Goal: Task Accomplishment & Management: Use online tool/utility

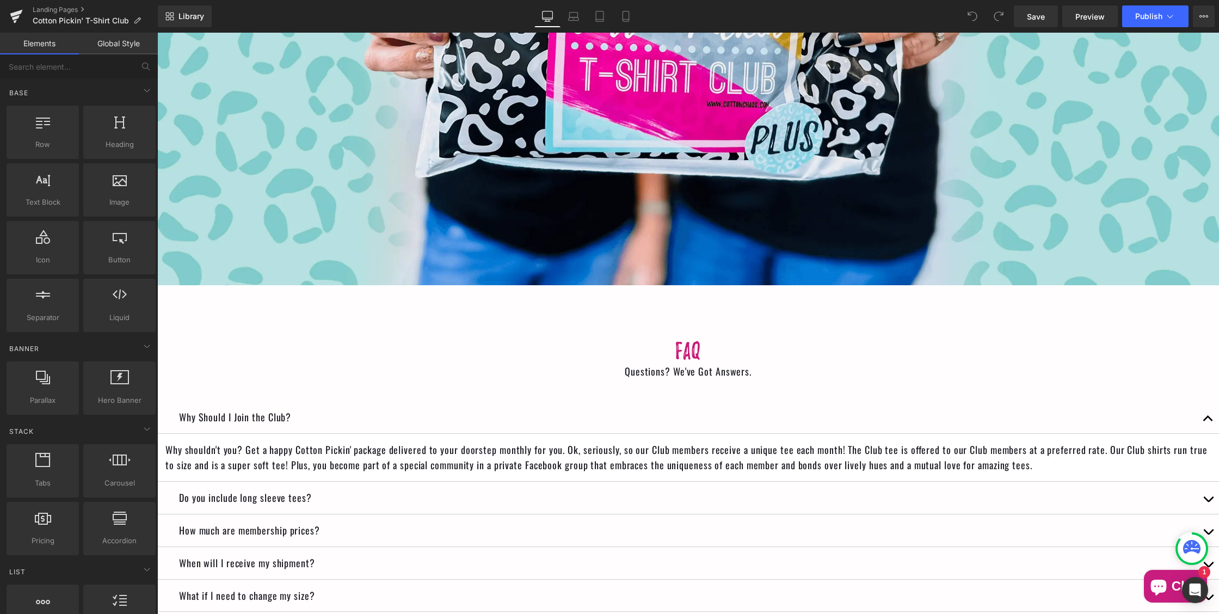
scroll to position [5437, 0]
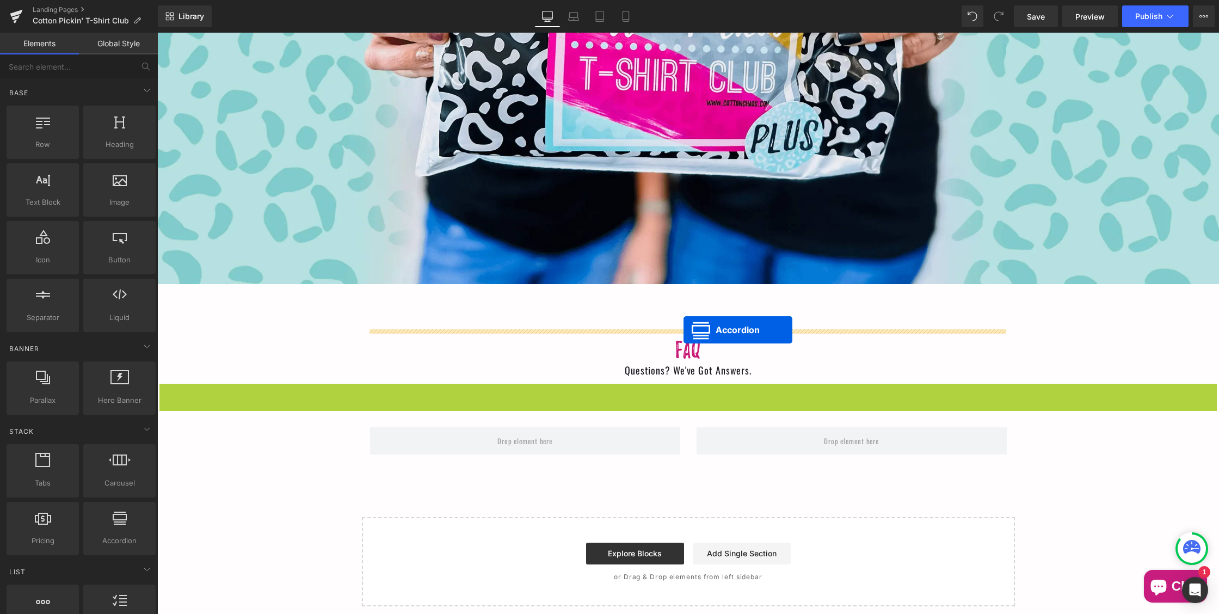
drag, startPoint x: 684, startPoint y: 343, endPoint x: 683, endPoint y: 329, distance: 13.6
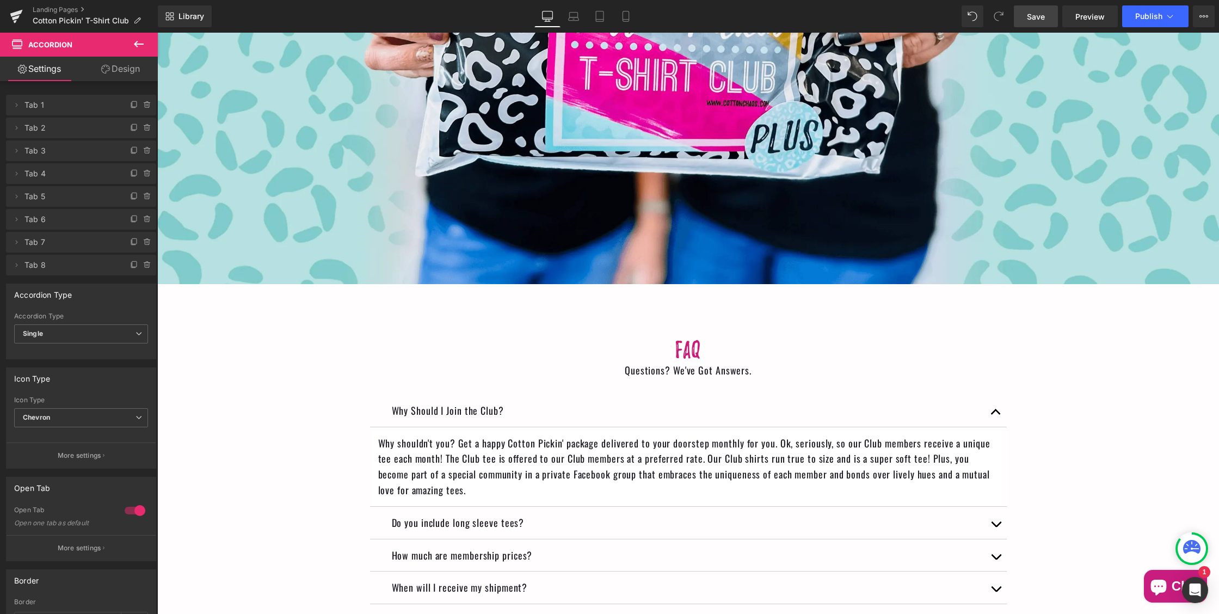
click at [1034, 16] on span "Save" at bounding box center [1036, 16] width 18 height 11
click at [1148, 15] on span "Publish" at bounding box center [1148, 16] width 27 height 9
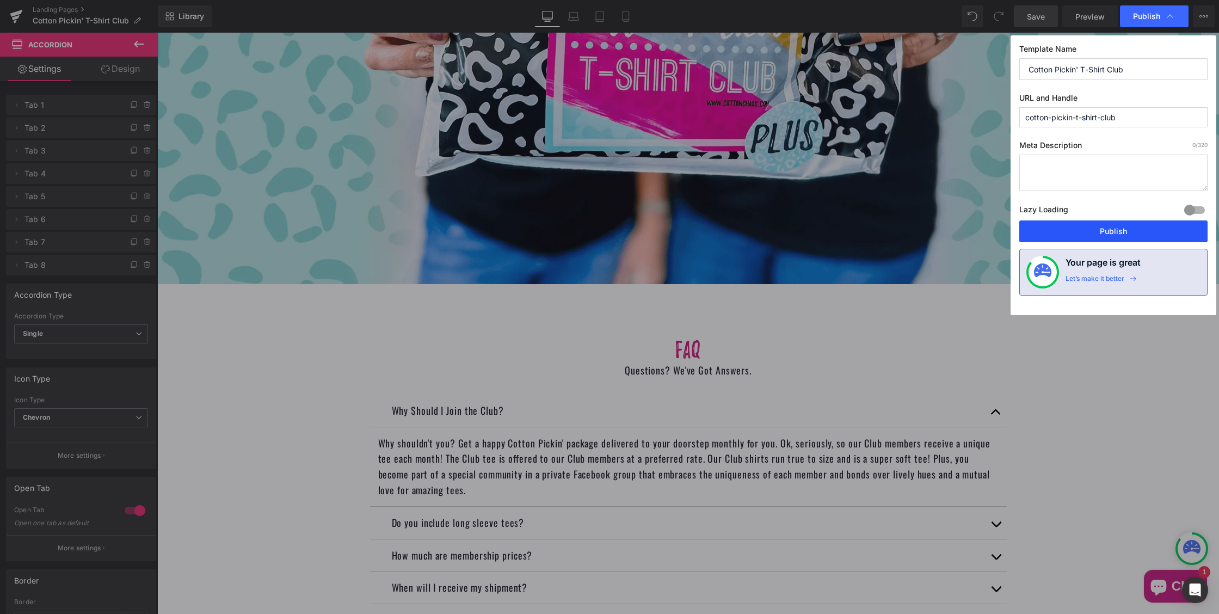
click at [0, 0] on button "Publish" at bounding box center [0, 0] width 0 height 0
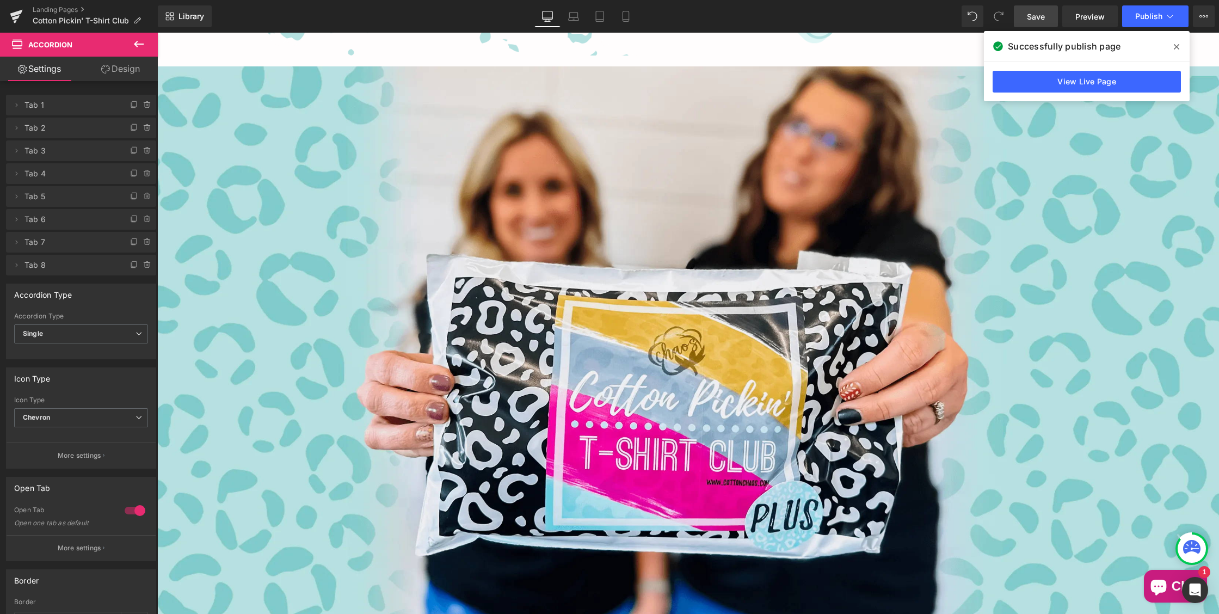
scroll to position [5026, 0]
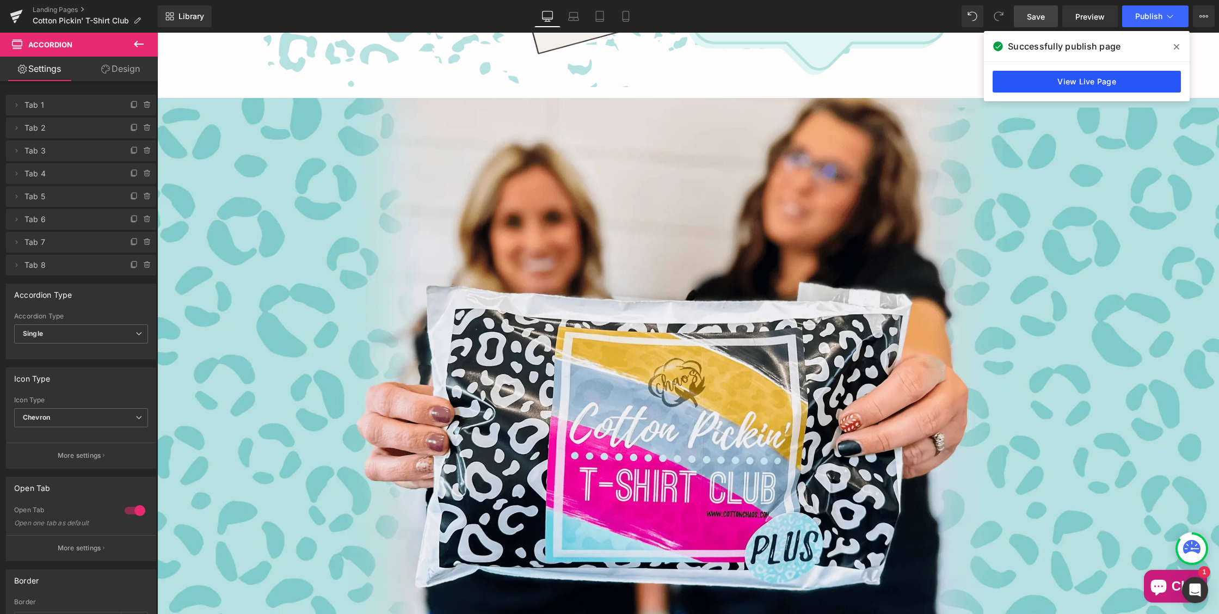
click at [0, 0] on link "View Live Page" at bounding box center [0, 0] width 0 height 0
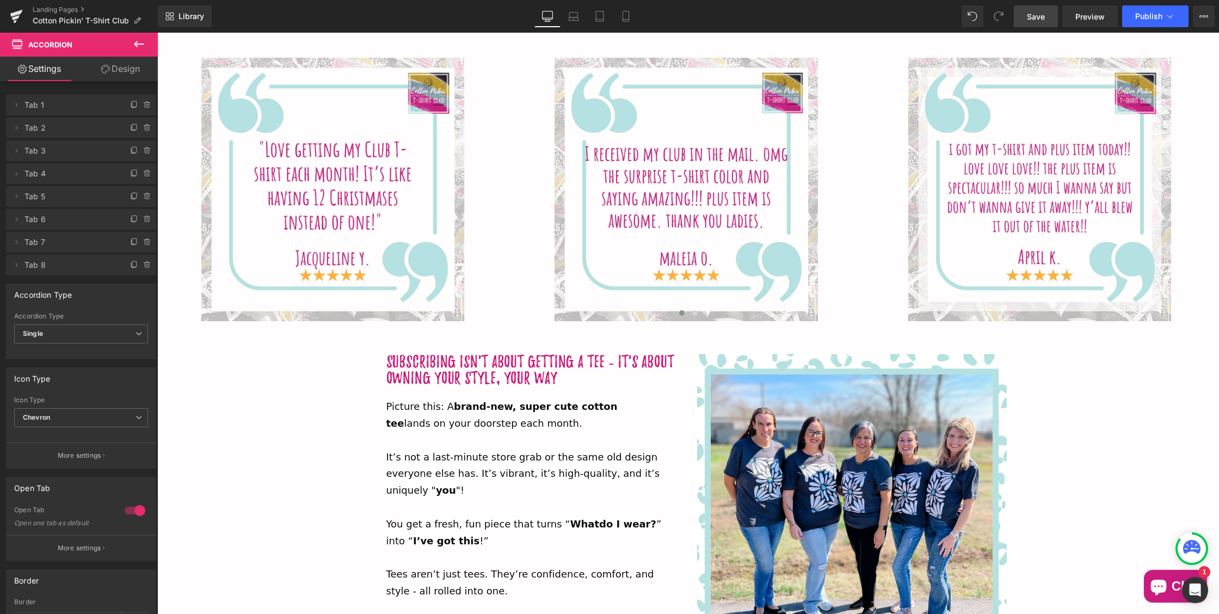
scroll to position [2364, 0]
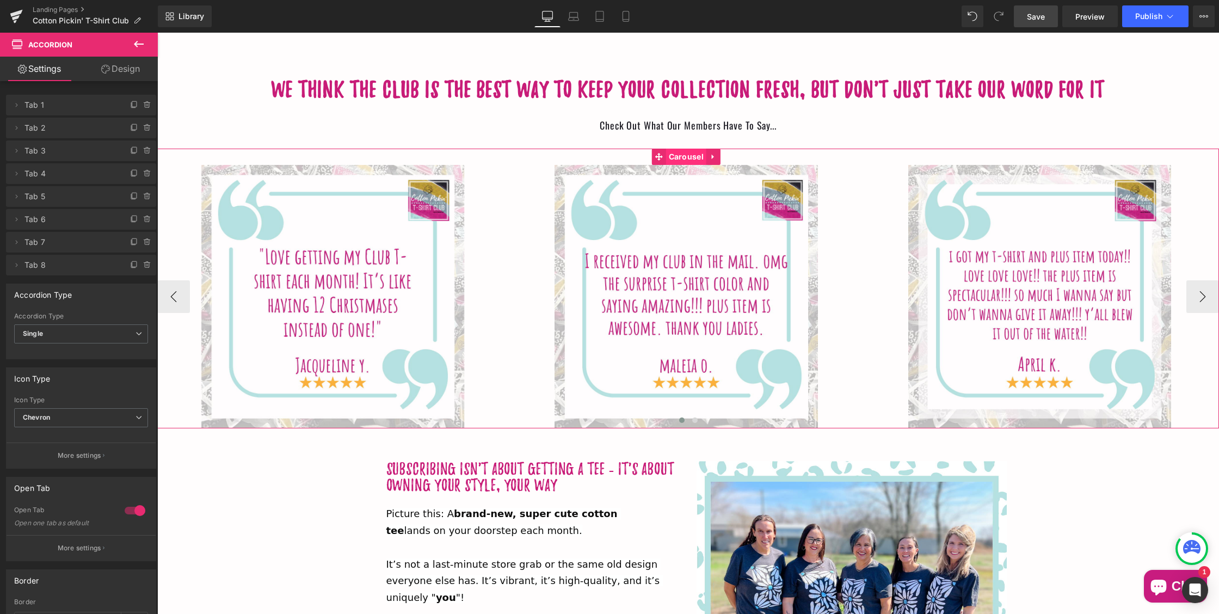
click at [681, 152] on span "Carousel" at bounding box center [686, 157] width 40 height 16
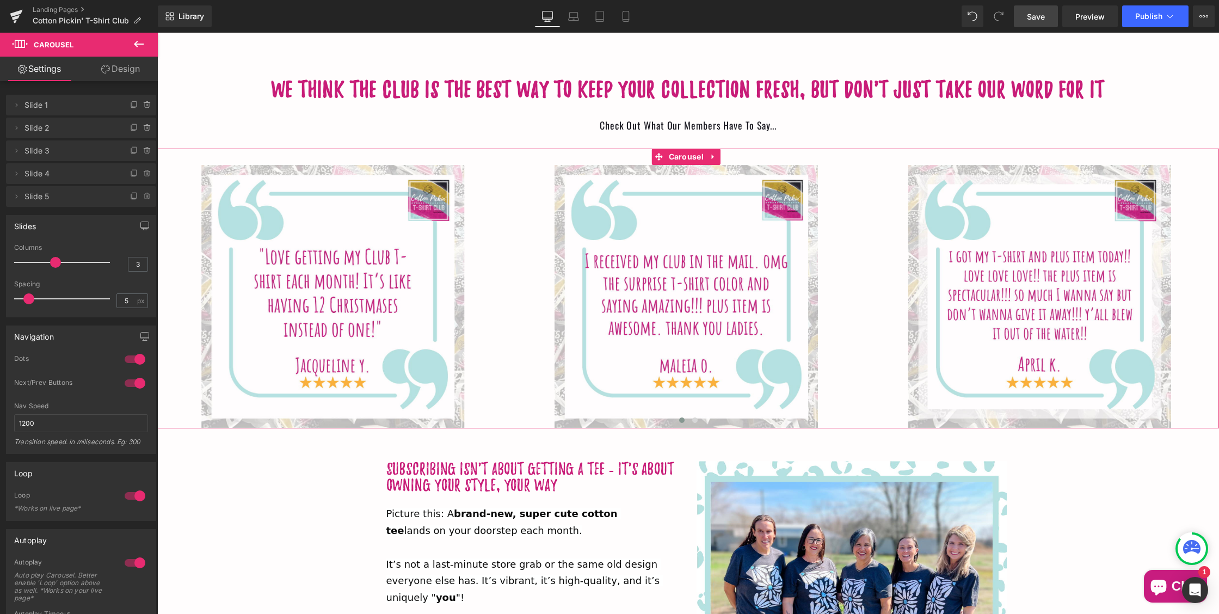
click at [117, 71] on link "Design" at bounding box center [120, 69] width 79 height 24
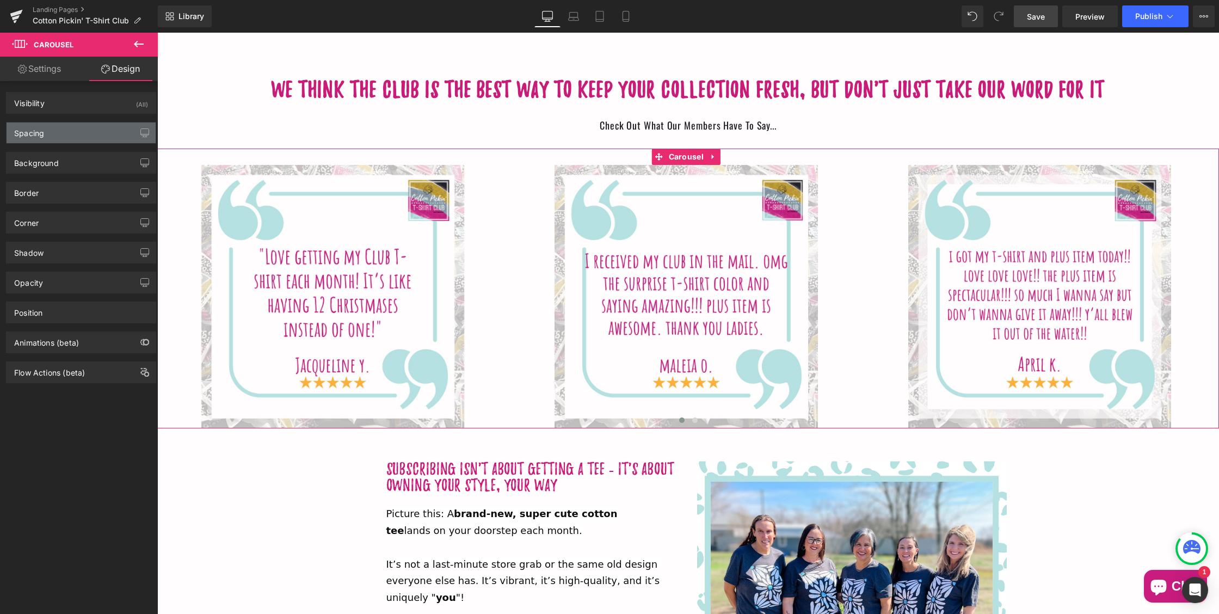
click at [102, 126] on div "Spacing" at bounding box center [81, 132] width 149 height 21
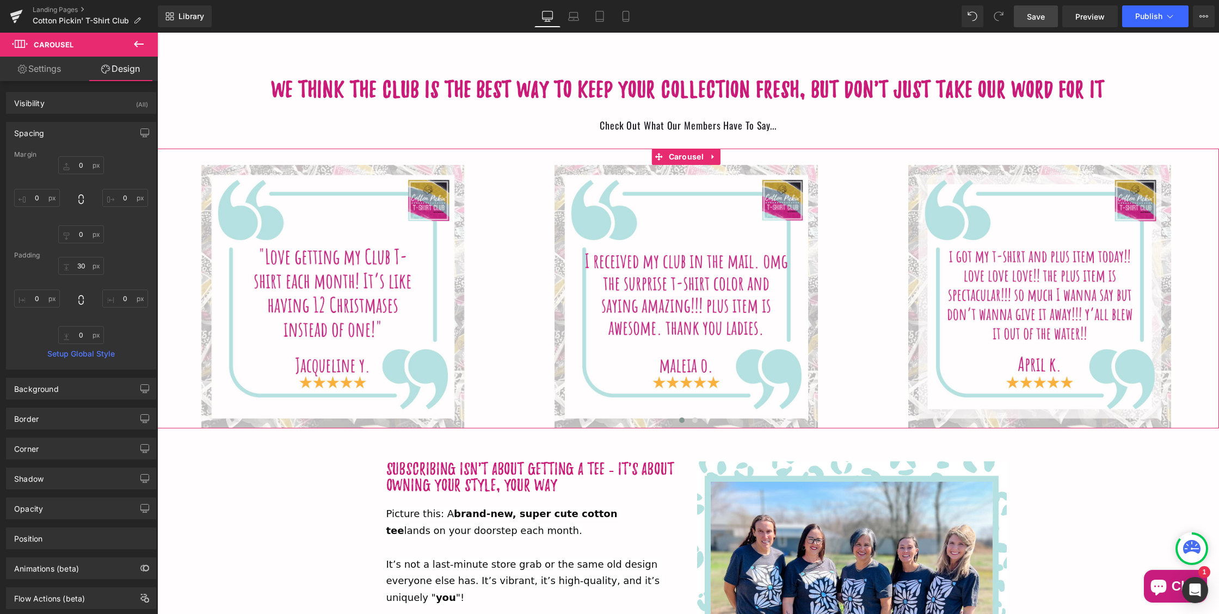
click at [49, 67] on link "Settings" at bounding box center [39, 69] width 79 height 24
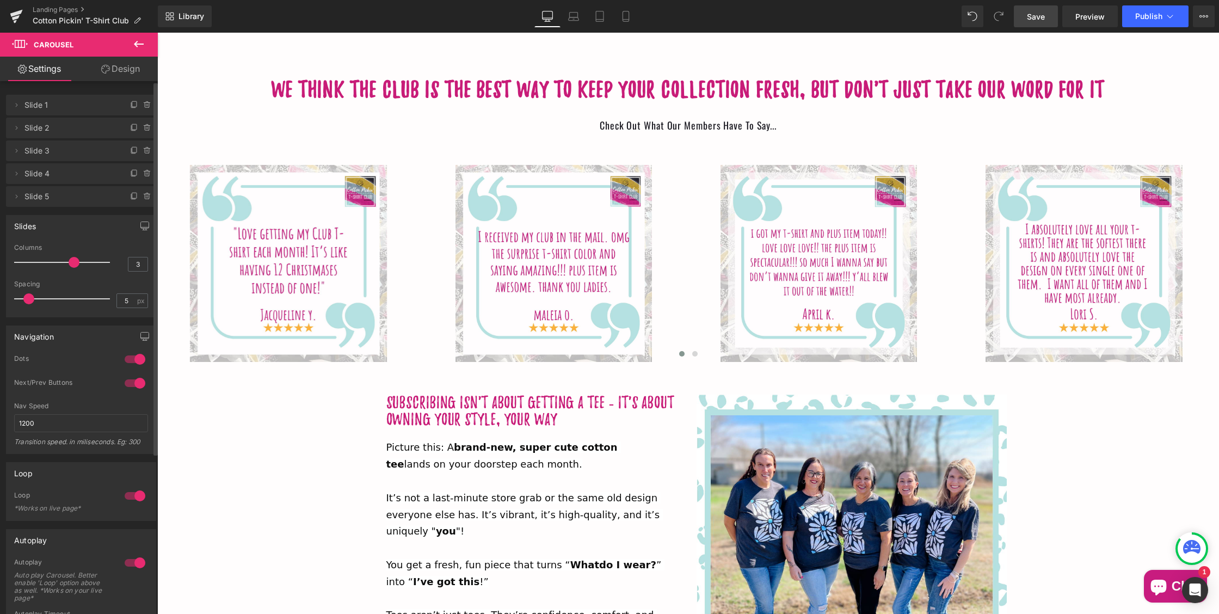
drag, startPoint x: 53, startPoint y: 258, endPoint x: 65, endPoint y: 258, distance: 12.0
click at [65, 258] on div at bounding box center [65, 262] width 90 height 22
drag, startPoint x: 27, startPoint y: 297, endPoint x: 17, endPoint y: 297, distance: 10.3
click at [17, 297] on span at bounding box center [19, 298] width 11 height 11
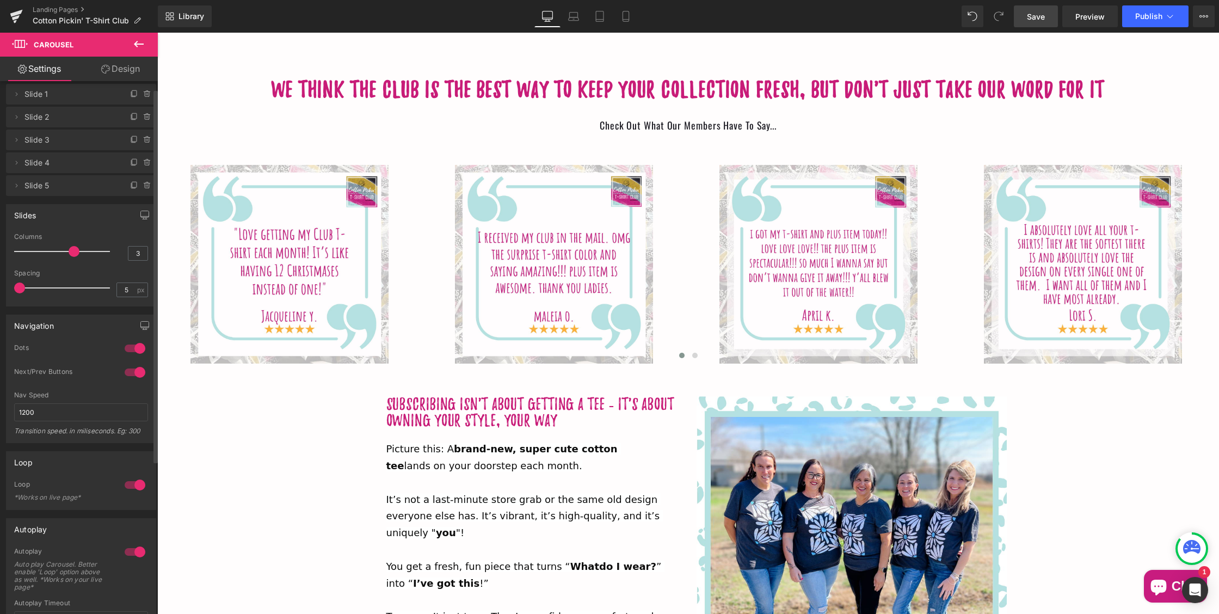
scroll to position [9, 0]
click at [1031, 15] on span "Save" at bounding box center [1036, 16] width 18 height 11
click at [615, 16] on link "Mobile" at bounding box center [626, 16] width 26 height 22
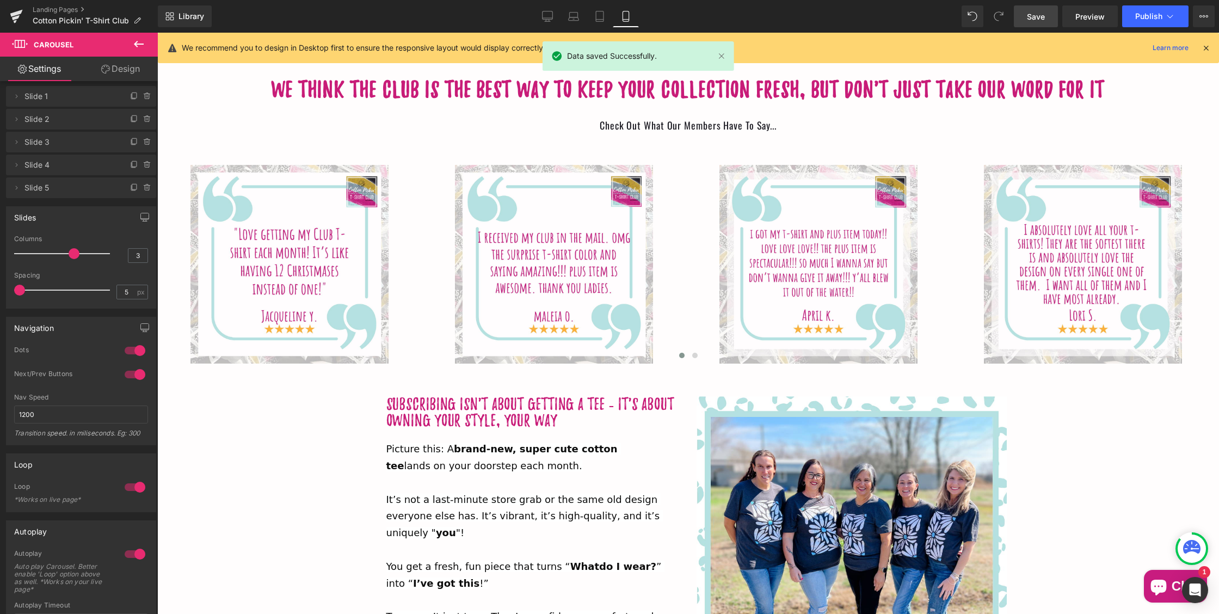
scroll to position [2616, 0]
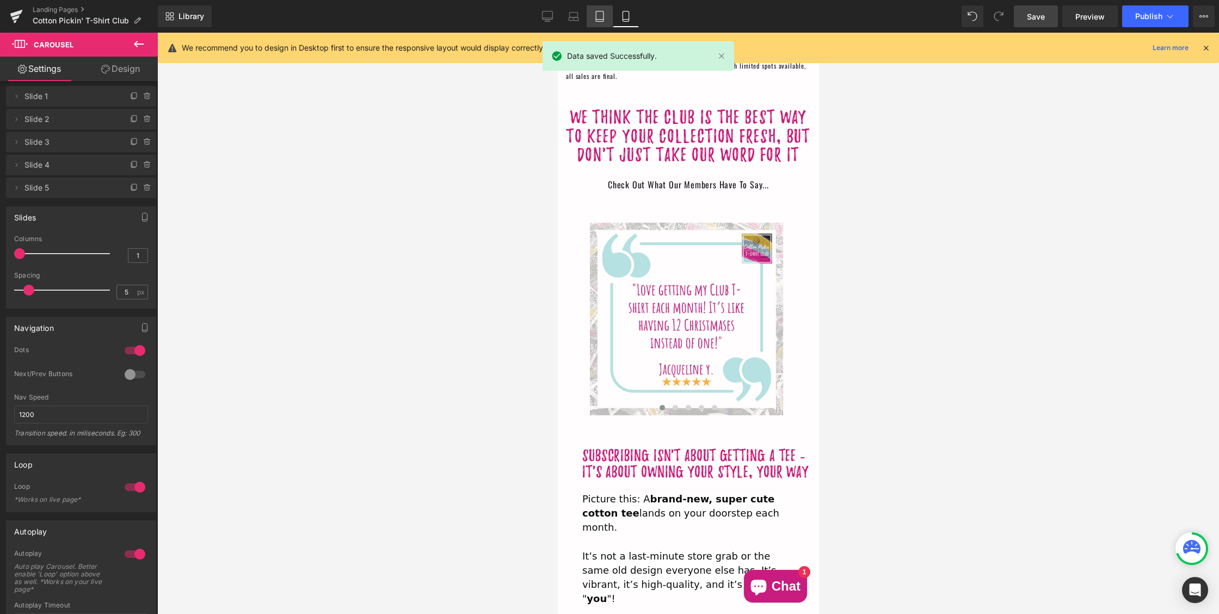
click at [600, 16] on icon at bounding box center [599, 16] width 11 height 11
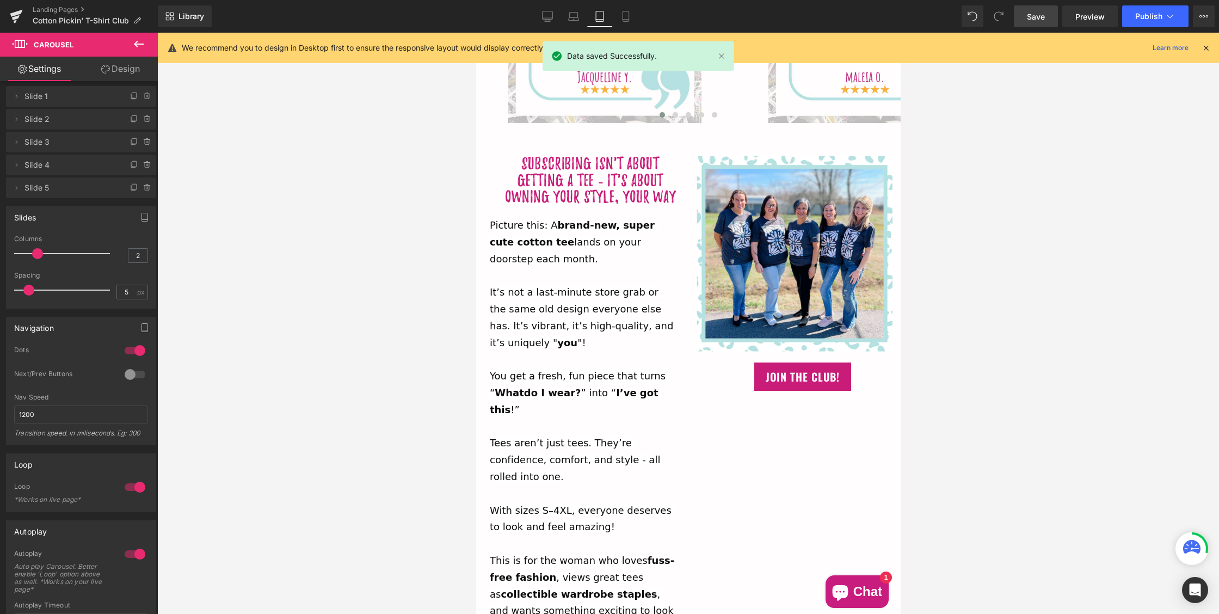
scroll to position [2332, 0]
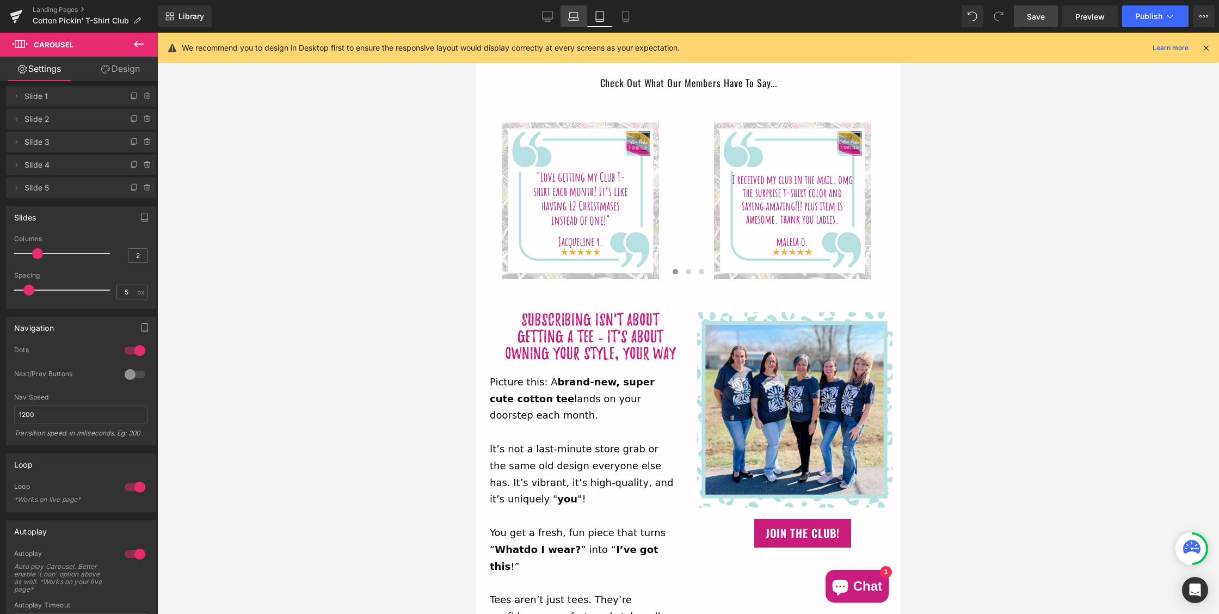
click at [572, 19] on icon at bounding box center [573, 16] width 11 height 11
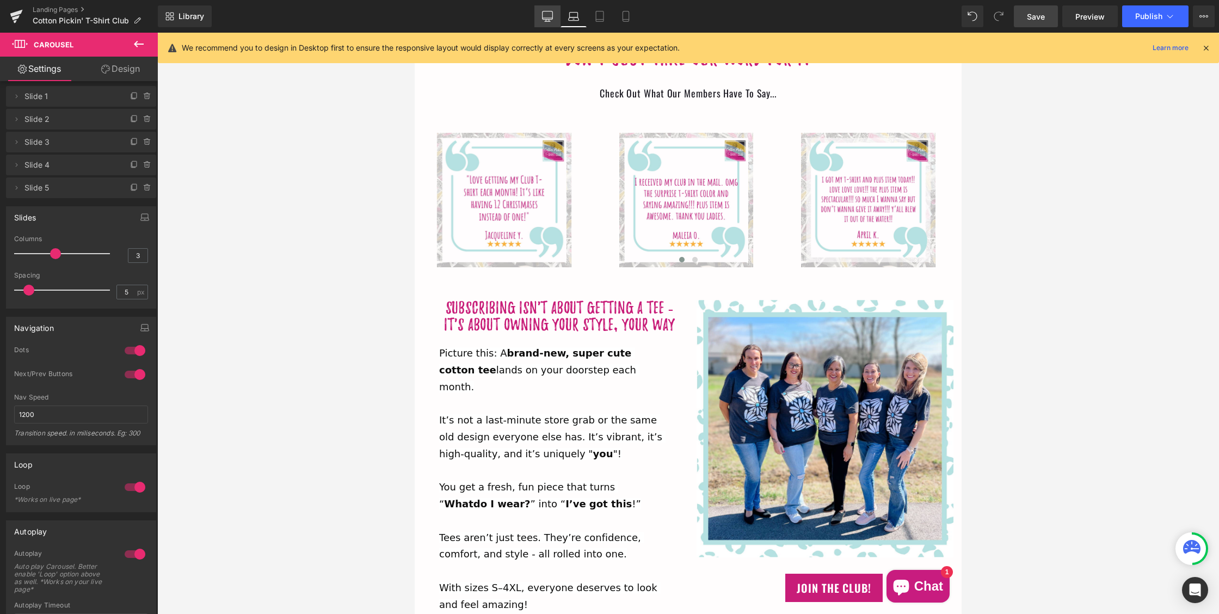
click at [546, 13] on icon at bounding box center [547, 16] width 11 height 11
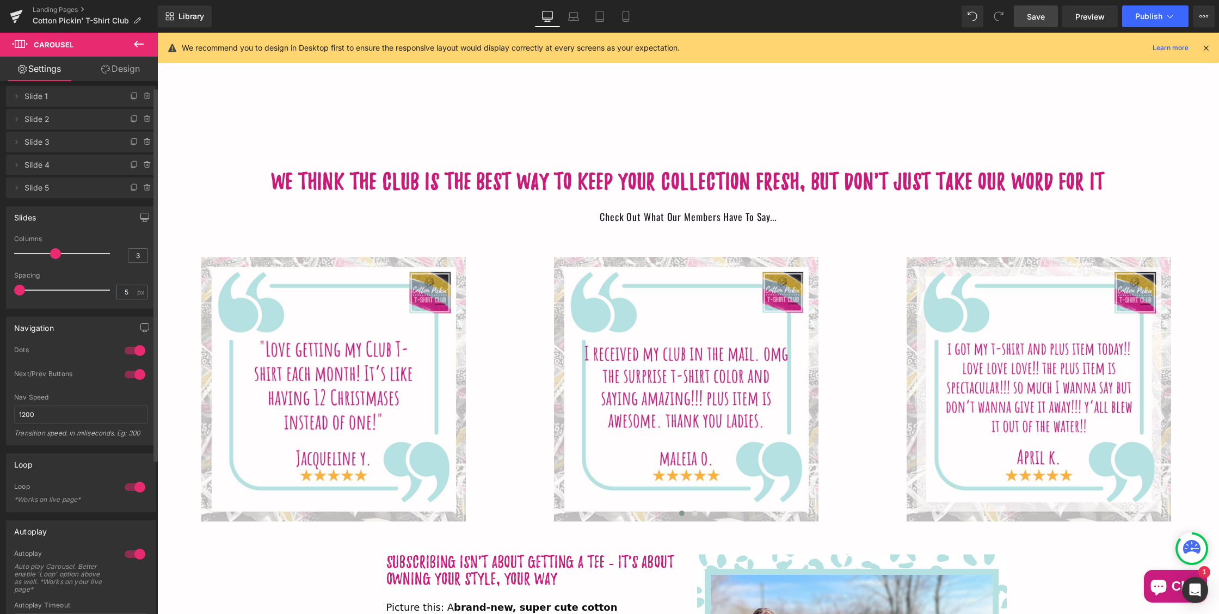
drag, startPoint x: 74, startPoint y: 251, endPoint x: 63, endPoint y: 251, distance: 11.4
click at [63, 251] on div at bounding box center [65, 254] width 90 height 22
click at [685, 383] on span "Image" at bounding box center [686, 389] width 23 height 13
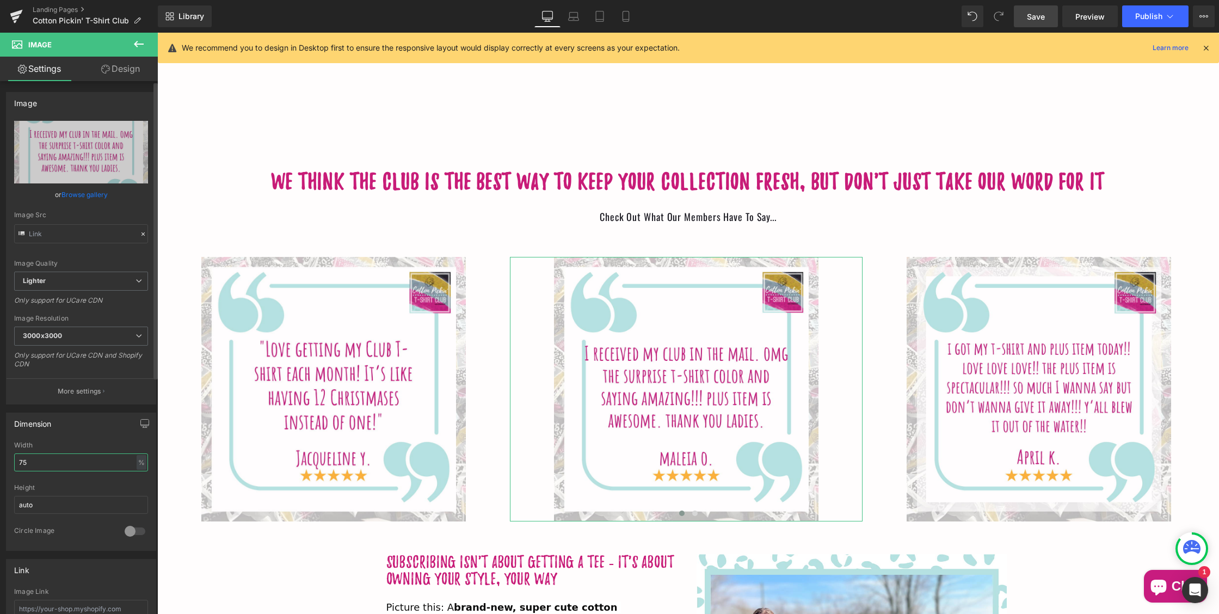
click at [60, 455] on input "75" at bounding box center [81, 462] width 134 height 18
type input "7"
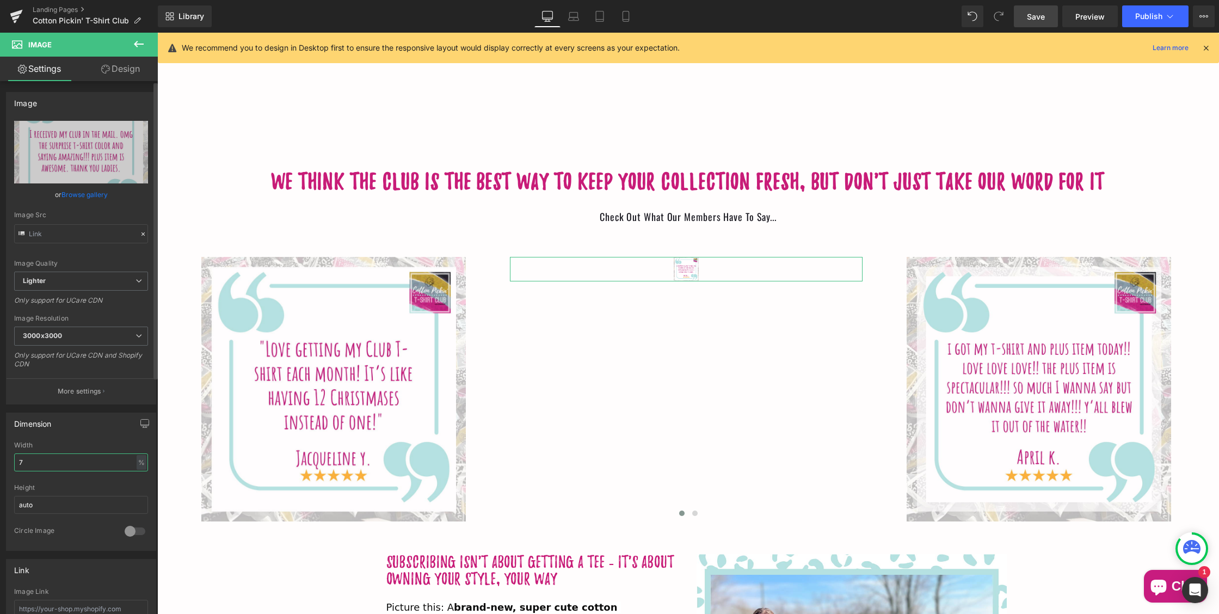
type input "75"
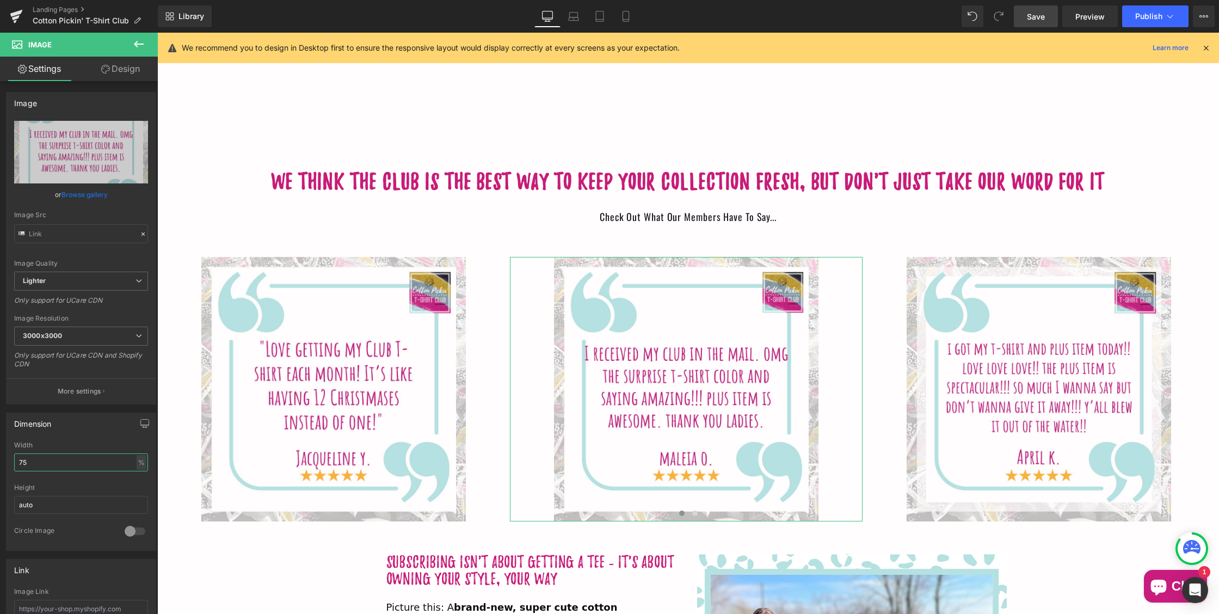
scroll to position [0, 0]
click at [126, 67] on link "Design" at bounding box center [120, 69] width 79 height 24
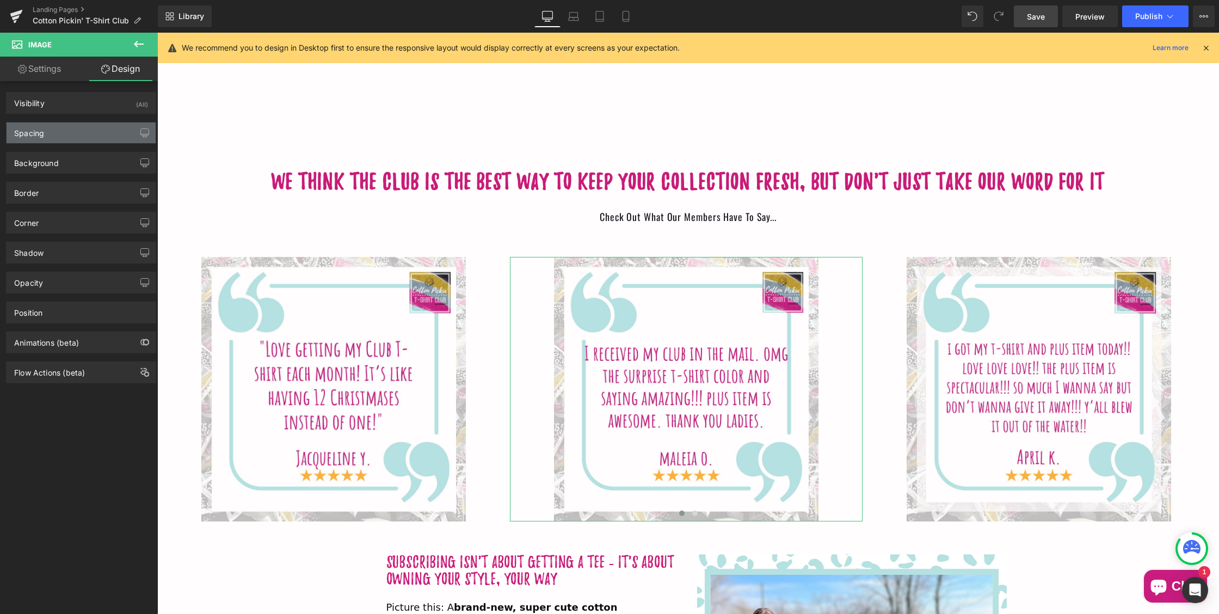
click at [84, 136] on div "Spacing" at bounding box center [81, 132] width 149 height 21
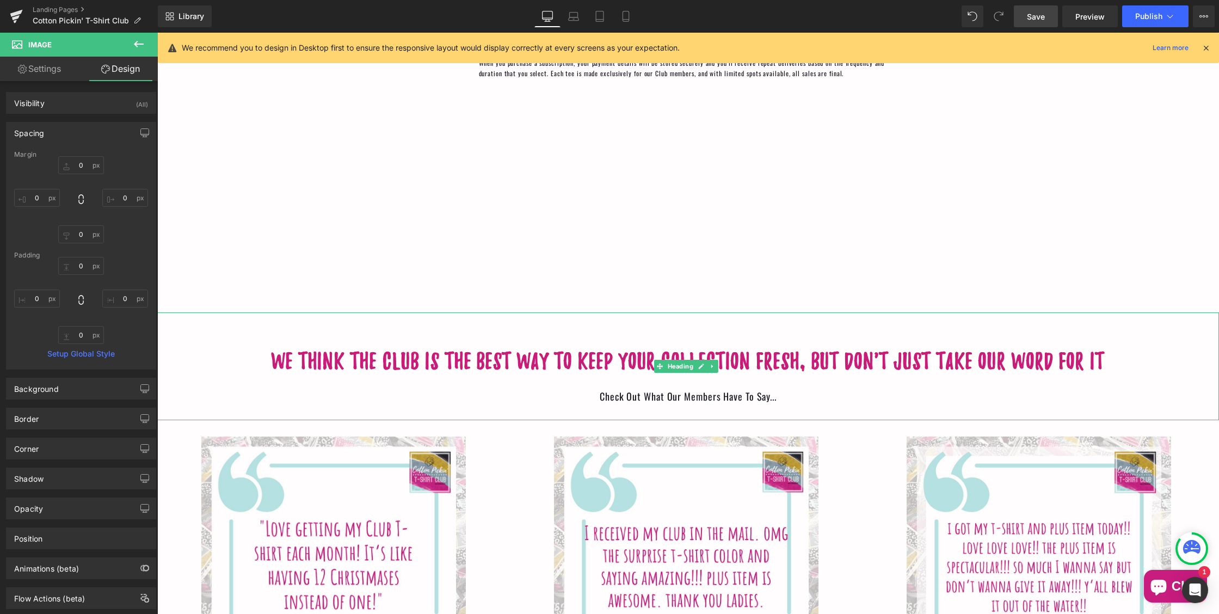
scroll to position [2025, 0]
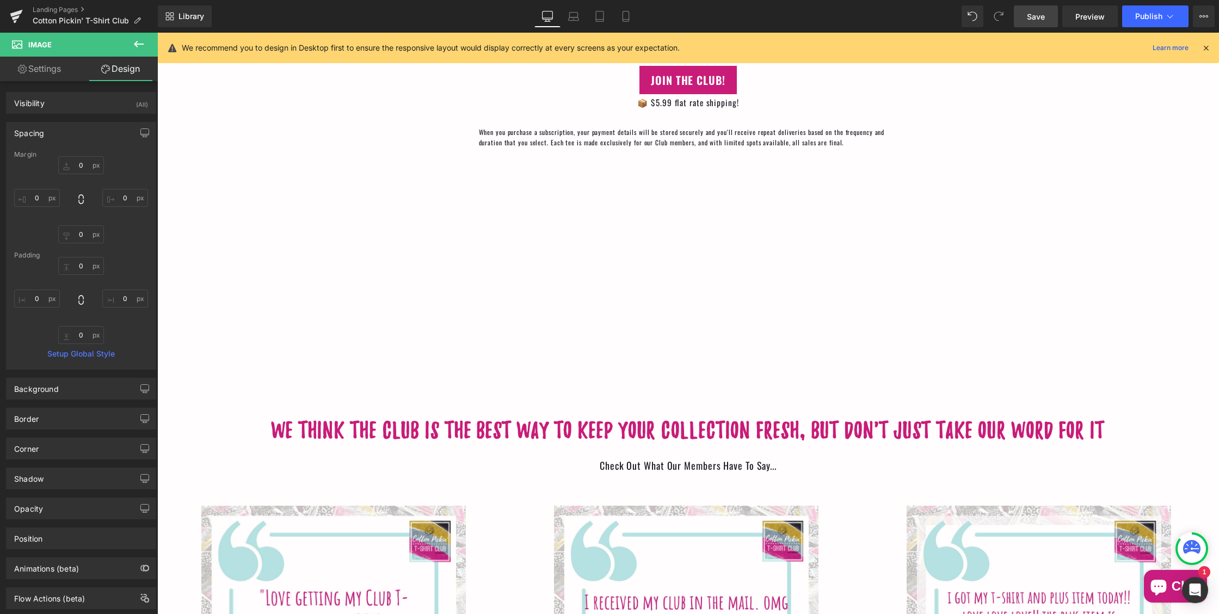
click at [707, 307] on div "Once a month, your closet gets cuter — and your day gets brighter! Heading Basi…" at bounding box center [688, 66] width 653 height 620
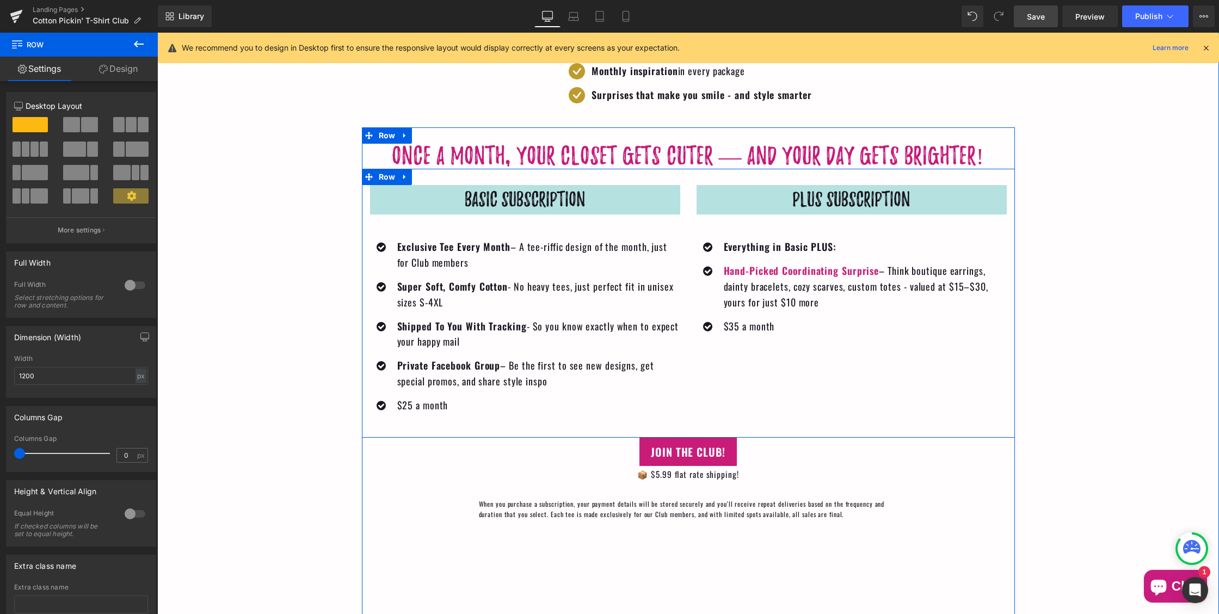
scroll to position [1635, 0]
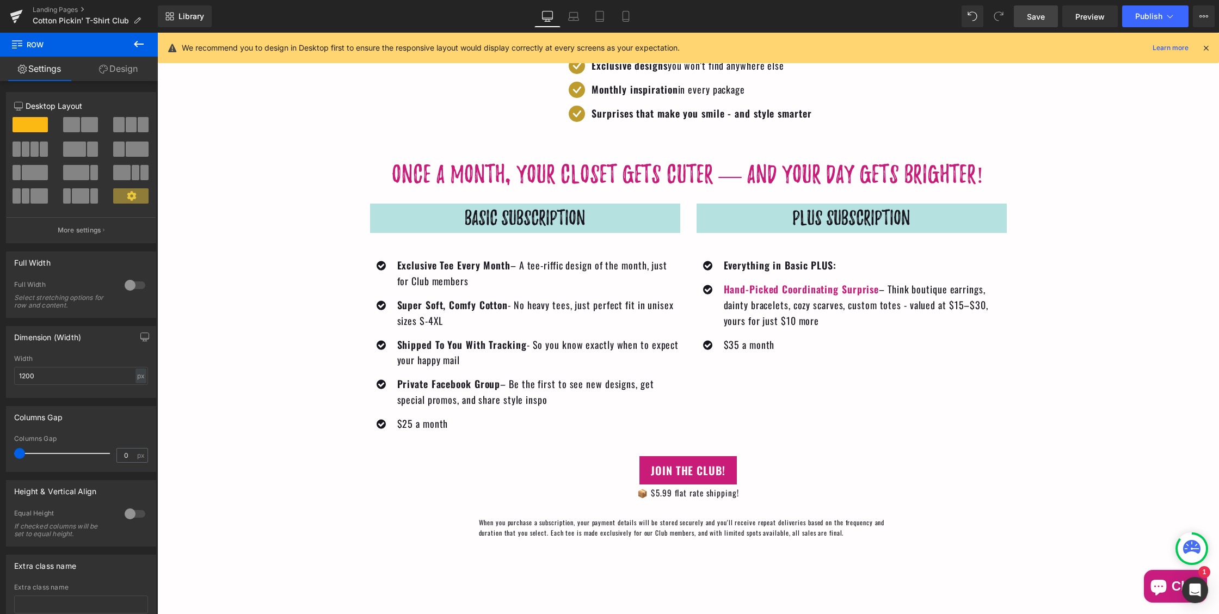
click at [136, 40] on icon at bounding box center [138, 44] width 13 height 13
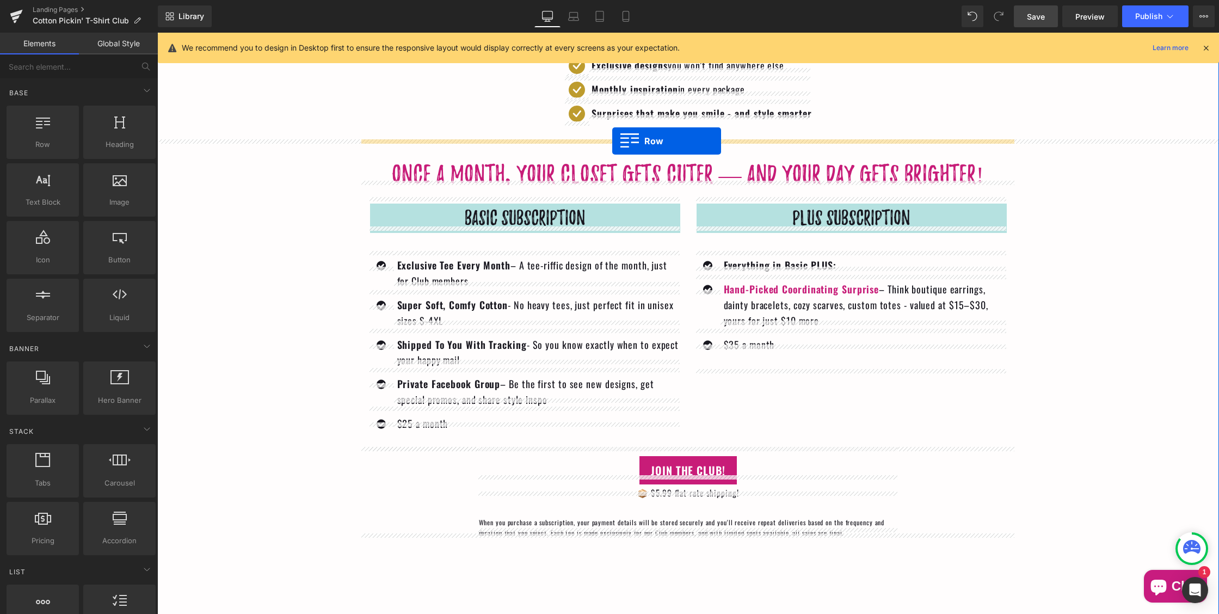
drag, startPoint x: 190, startPoint y: 170, endPoint x: 612, endPoint y: 140, distance: 422.7
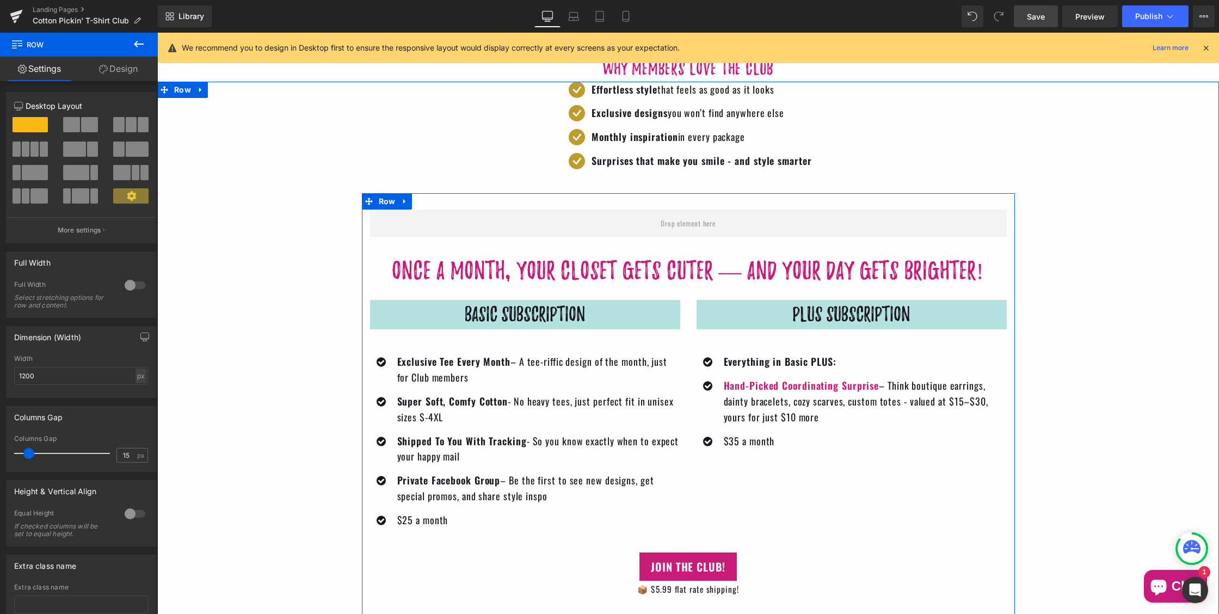
scroll to position [1538, 0]
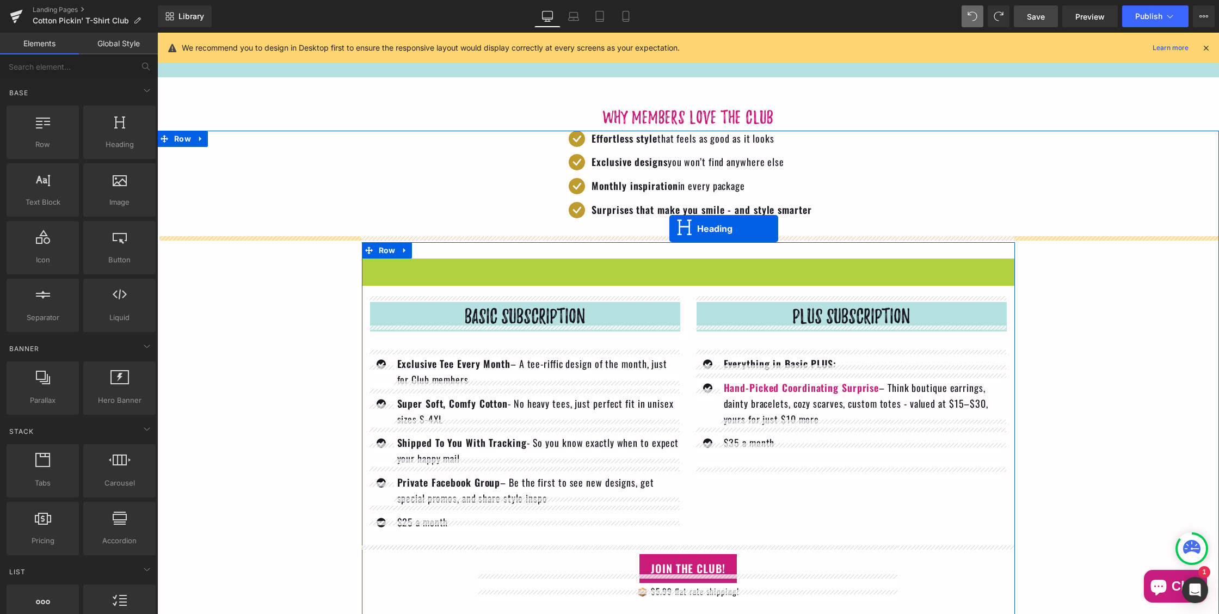
drag, startPoint x: 677, startPoint y: 263, endPoint x: 669, endPoint y: 228, distance: 36.3
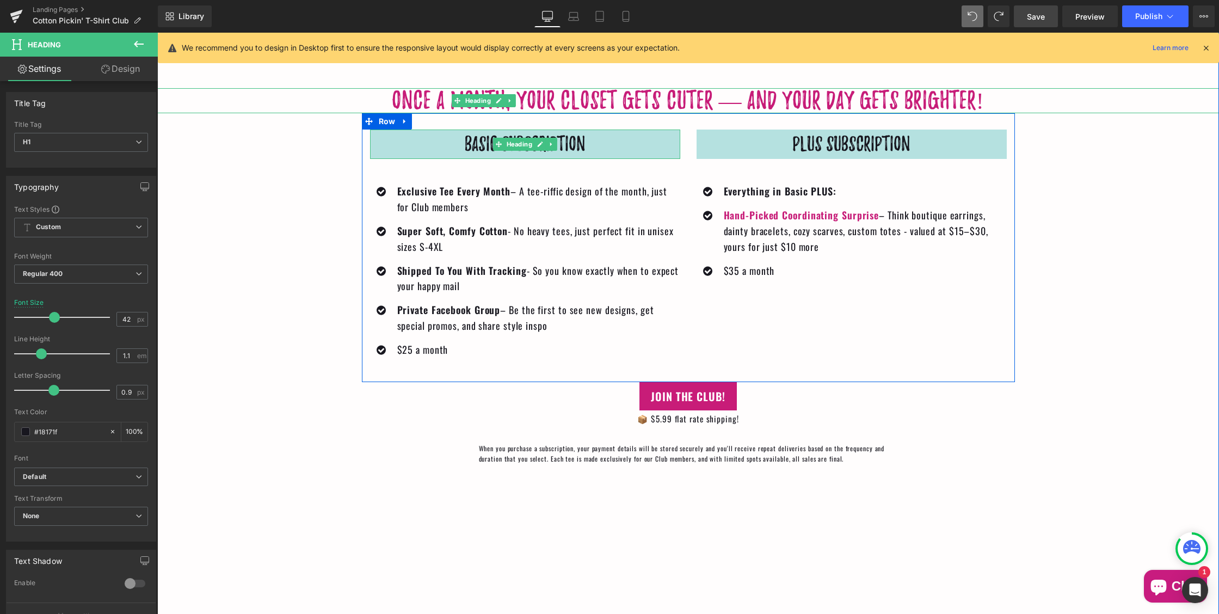
scroll to position [1684, 0]
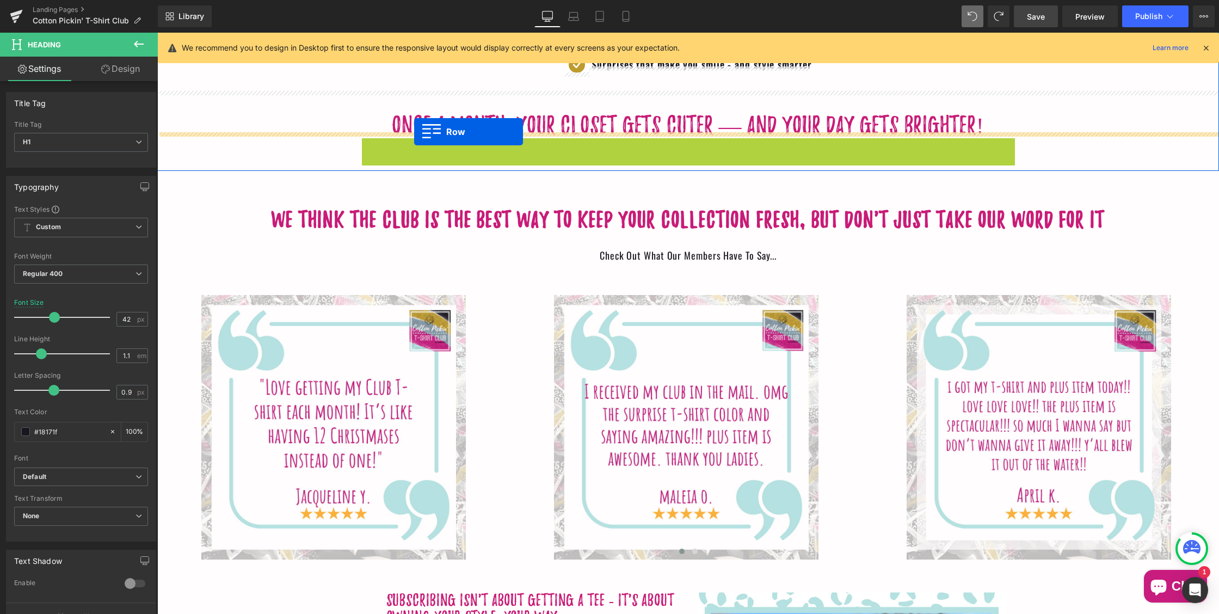
drag, startPoint x: 384, startPoint y: 141, endPoint x: 414, endPoint y: 132, distance: 31.3
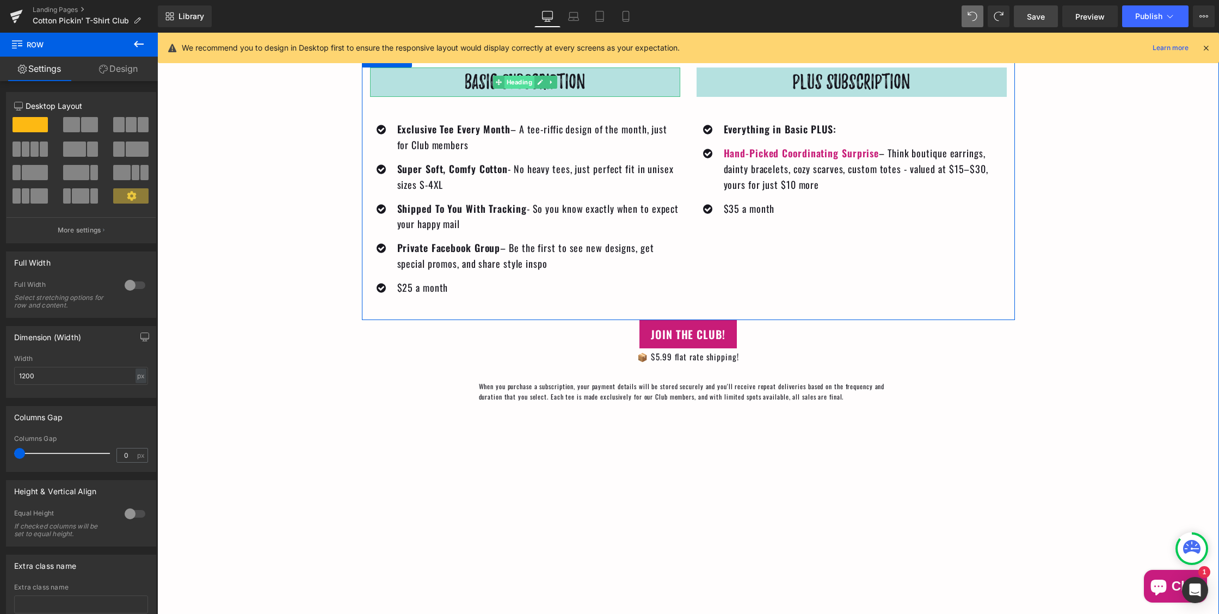
scroll to position [1783, 0]
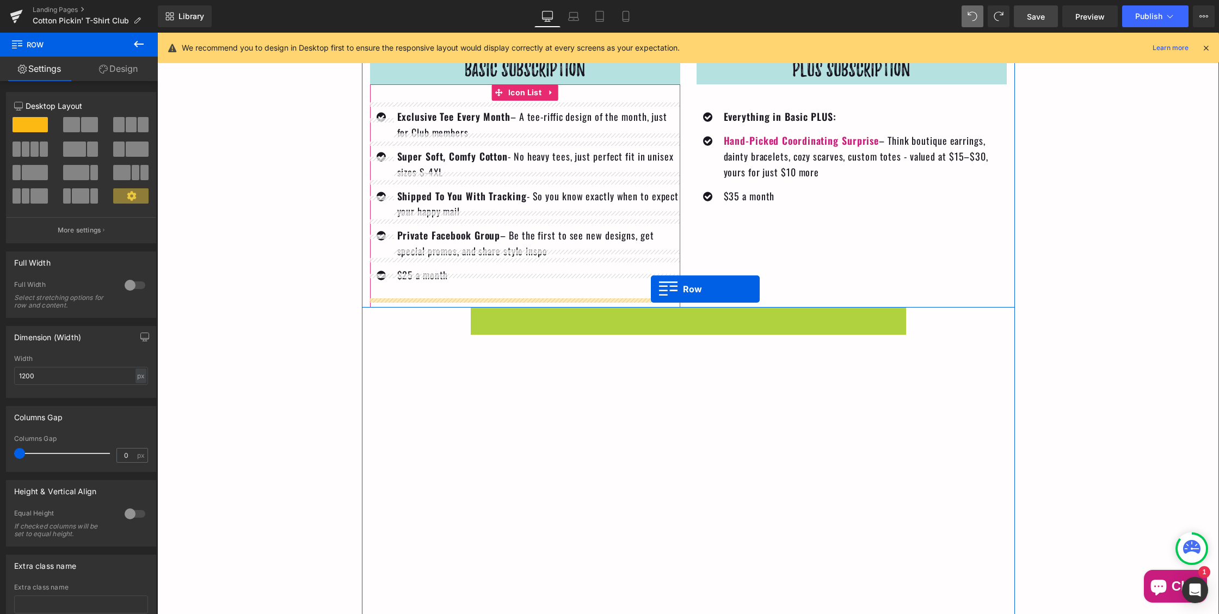
drag, startPoint x: 493, startPoint y: 303, endPoint x: 651, endPoint y: 288, distance: 158.5
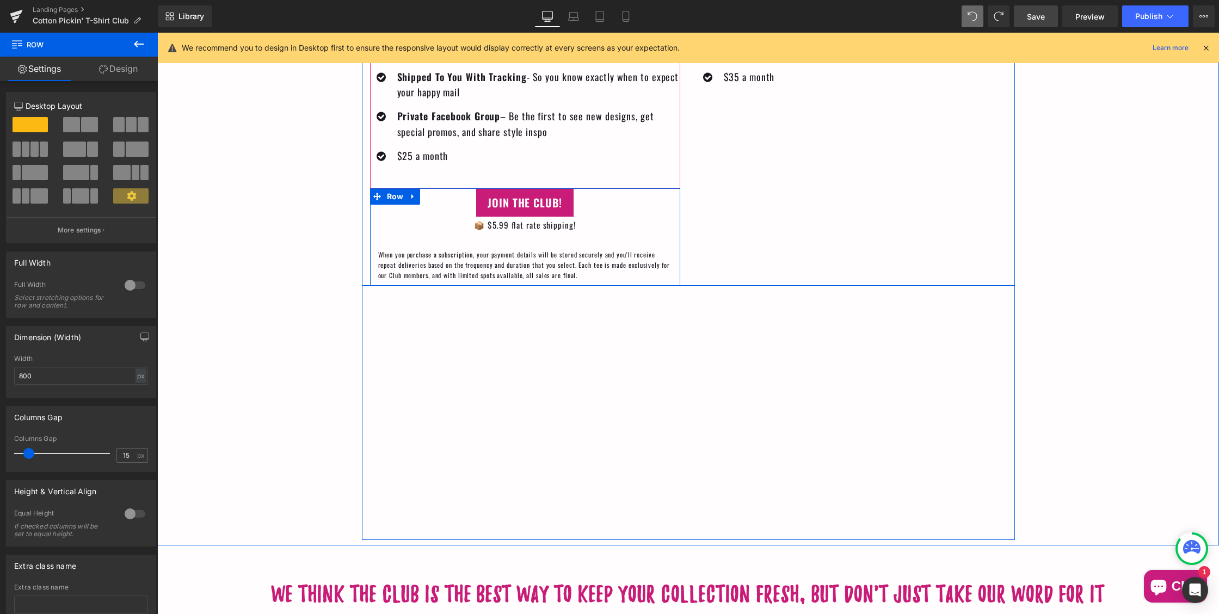
scroll to position [1924, 0]
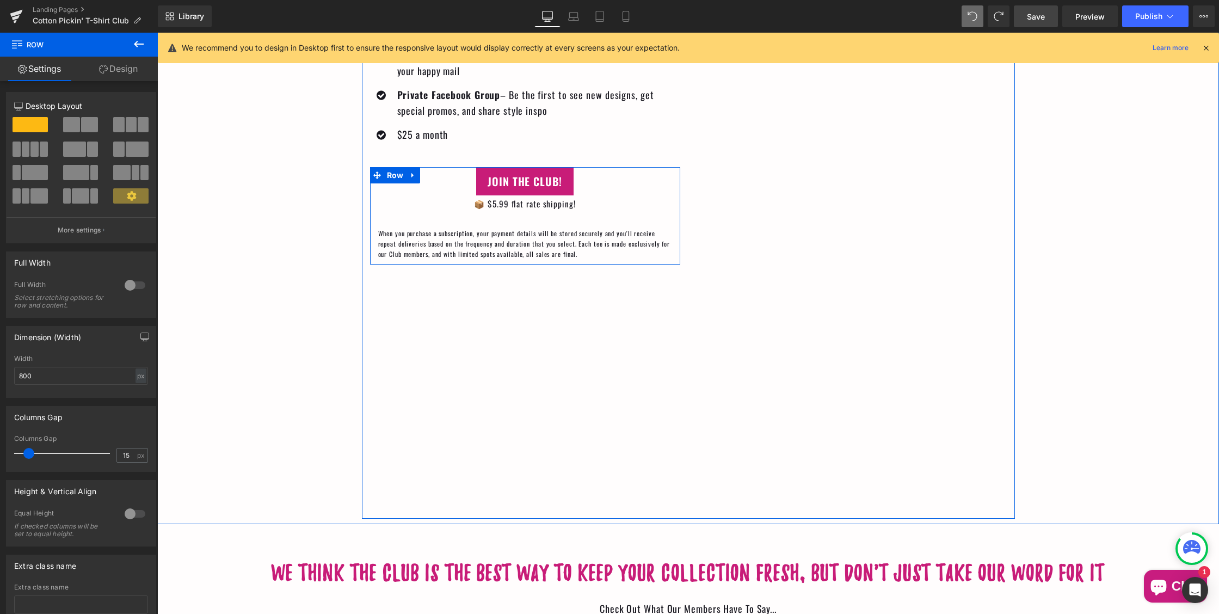
click at [613, 329] on div "Basic Subscription Heading Icon Exclusive Tee Every Month – A tee-riffic design…" at bounding box center [688, 208] width 653 height 620
click at [115, 71] on link "Design" at bounding box center [118, 69] width 79 height 24
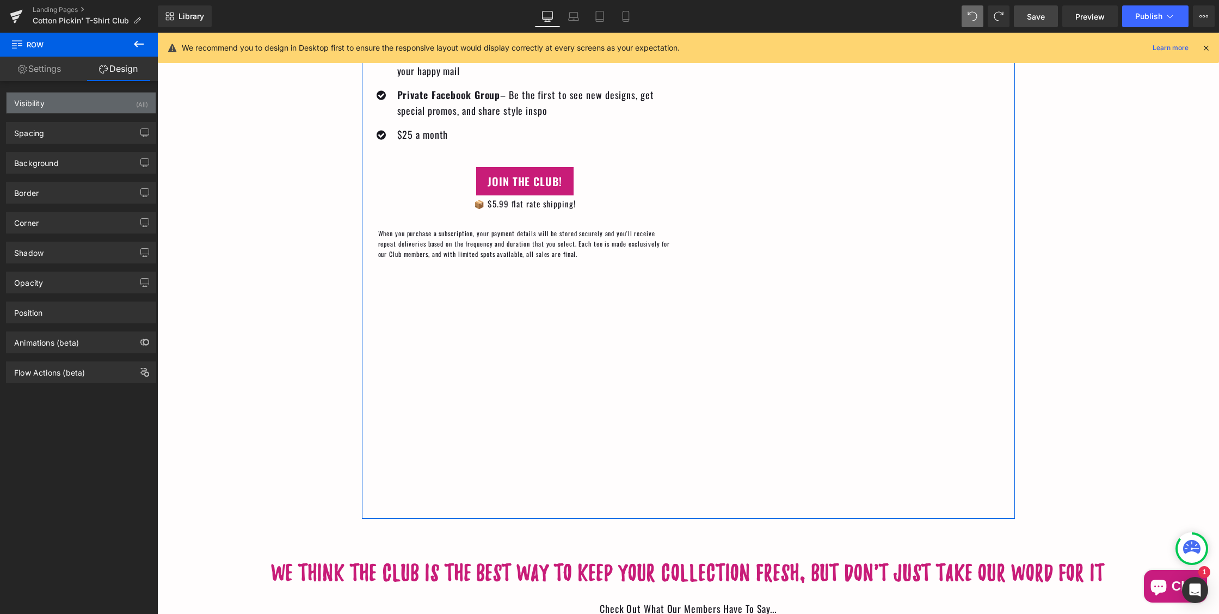
click at [106, 104] on div "Visibility (All)" at bounding box center [81, 103] width 149 height 21
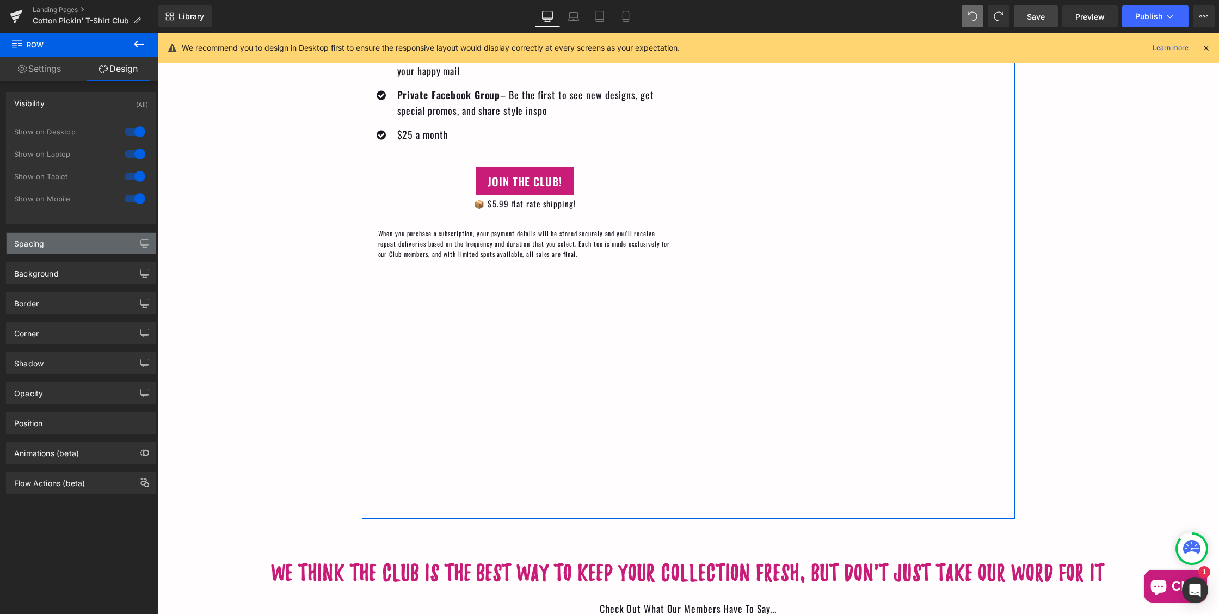
click at [88, 246] on div "Spacing" at bounding box center [81, 243] width 149 height 21
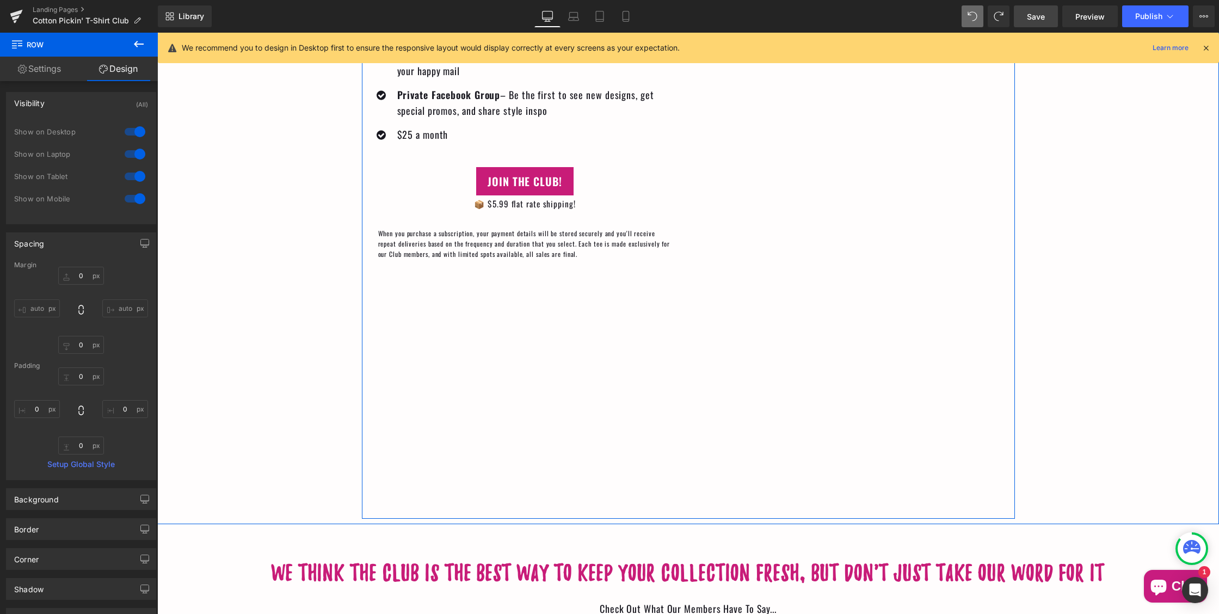
click at [572, 309] on div "Basic Subscription Heading Icon Exclusive Tee Every Month – A tee-riffic design…" at bounding box center [688, 208] width 653 height 620
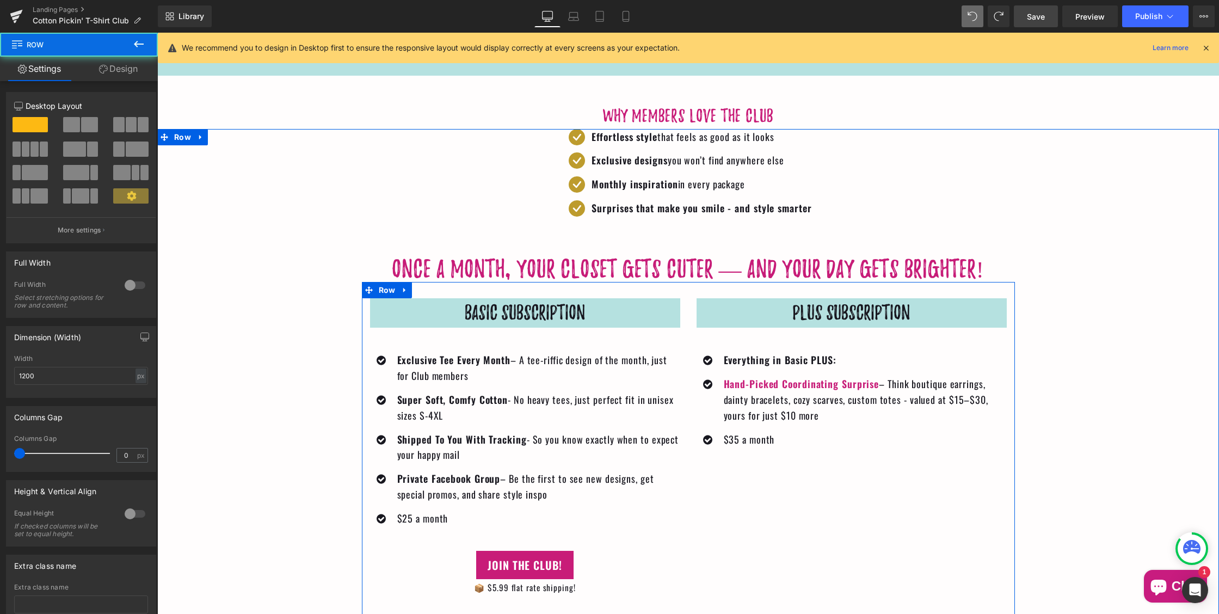
scroll to position [1533, 0]
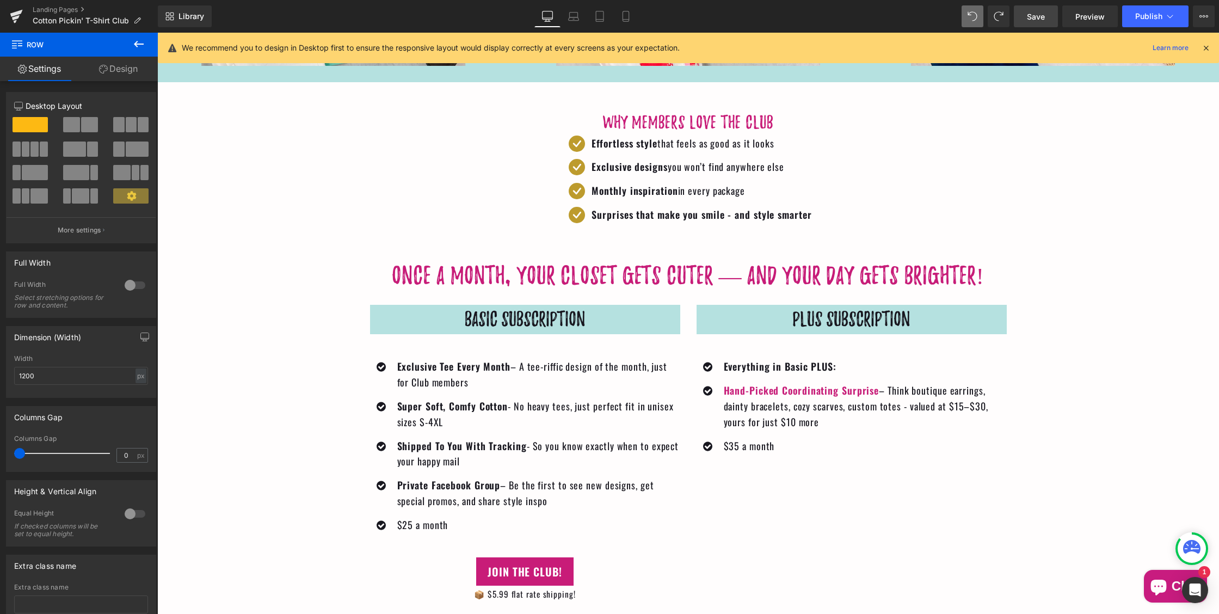
click at [139, 42] on icon at bounding box center [138, 44] width 13 height 13
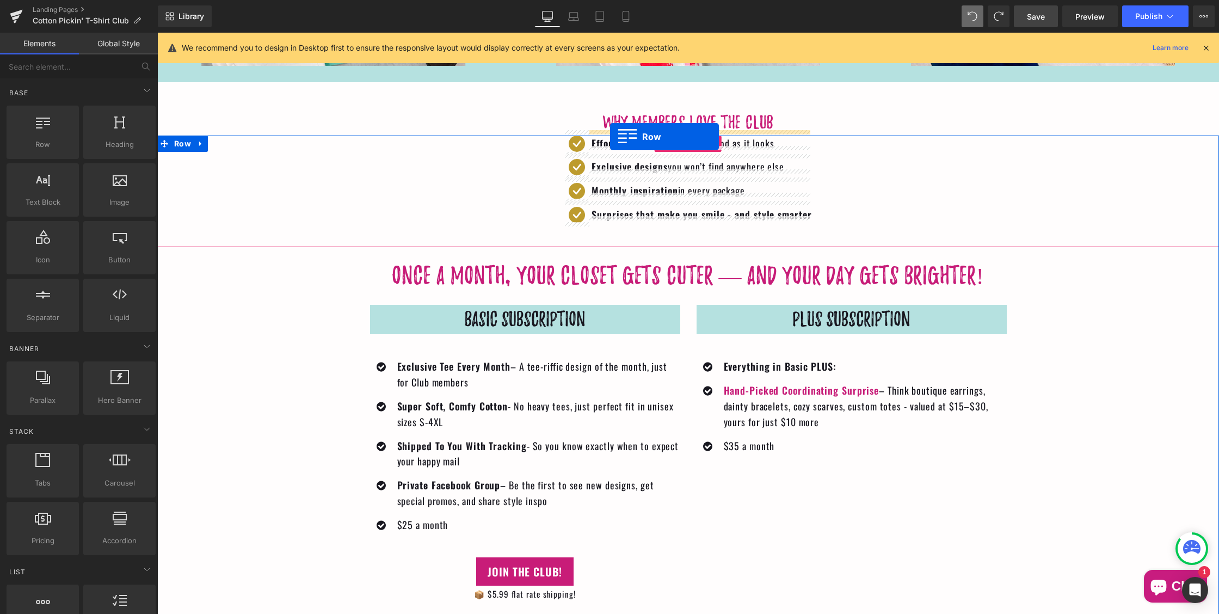
drag, startPoint x: 209, startPoint y: 169, endPoint x: 610, endPoint y: 136, distance: 401.8
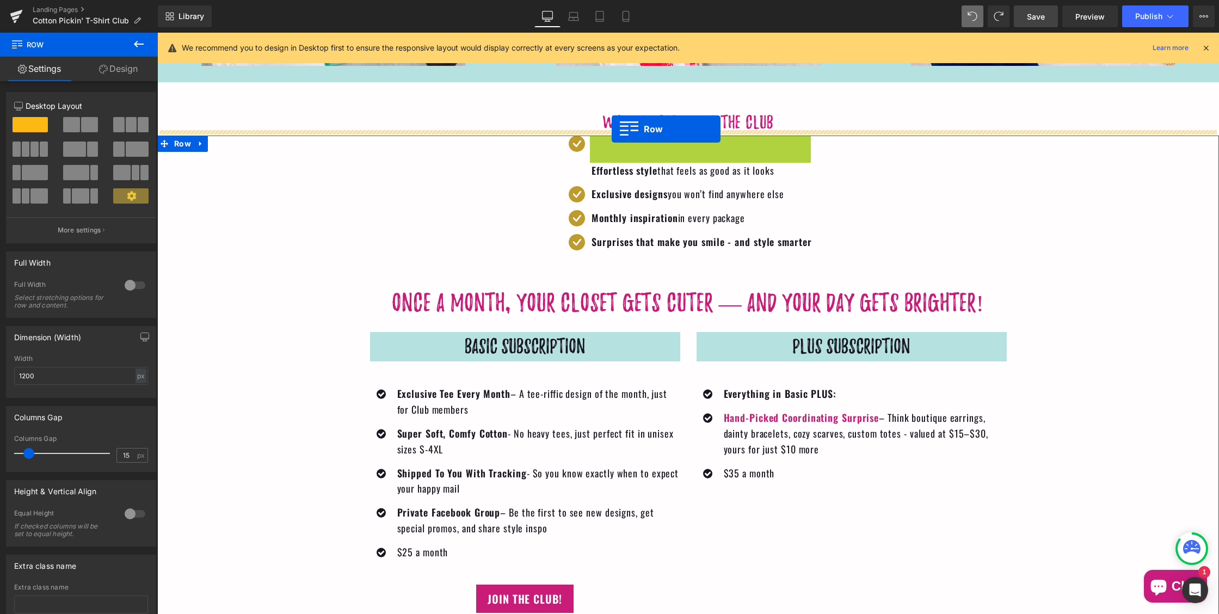
drag, startPoint x: 611, startPoint y: 135, endPoint x: 612, endPoint y: 128, distance: 6.6
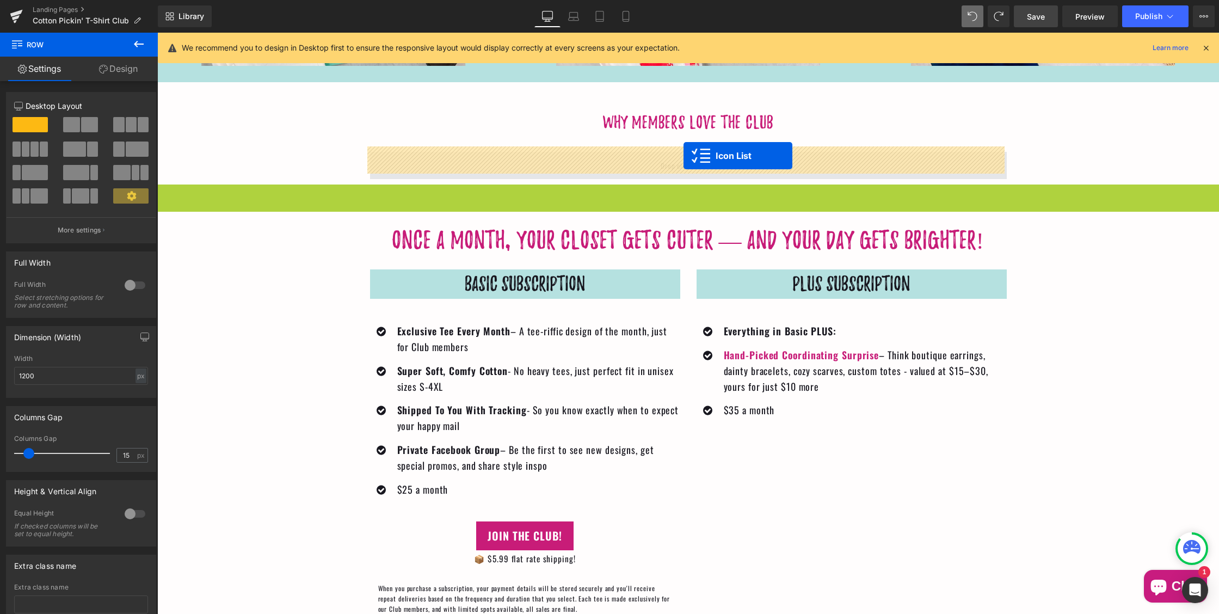
drag, startPoint x: 684, startPoint y: 187, endPoint x: 683, endPoint y: 155, distance: 31.6
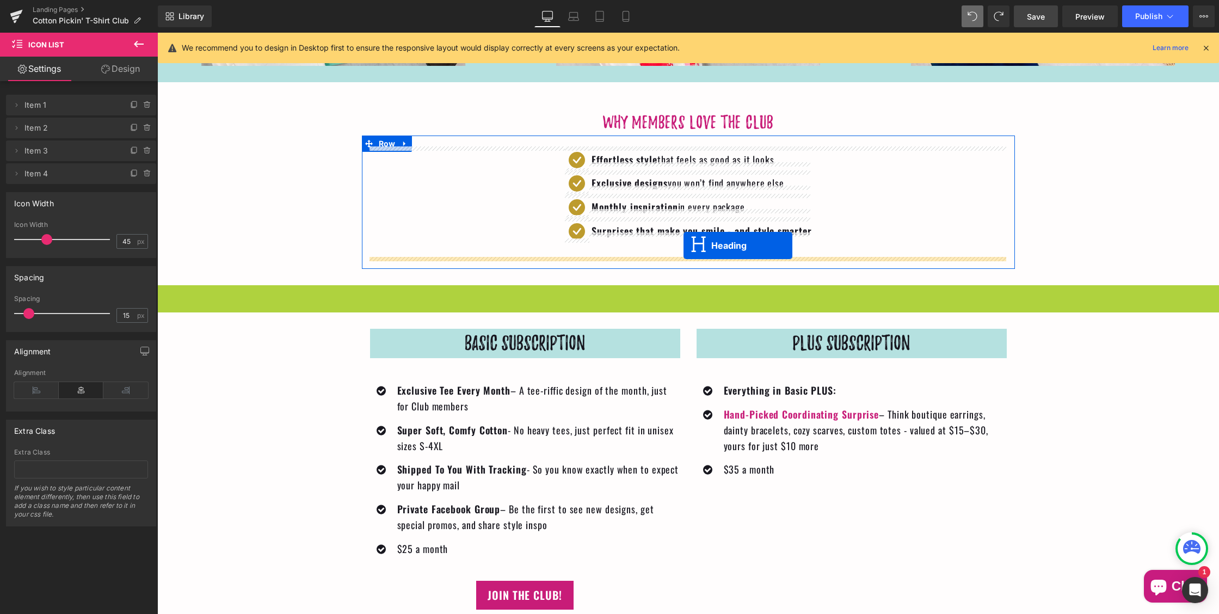
drag, startPoint x: 683, startPoint y: 289, endPoint x: 683, endPoint y: 245, distance: 44.1
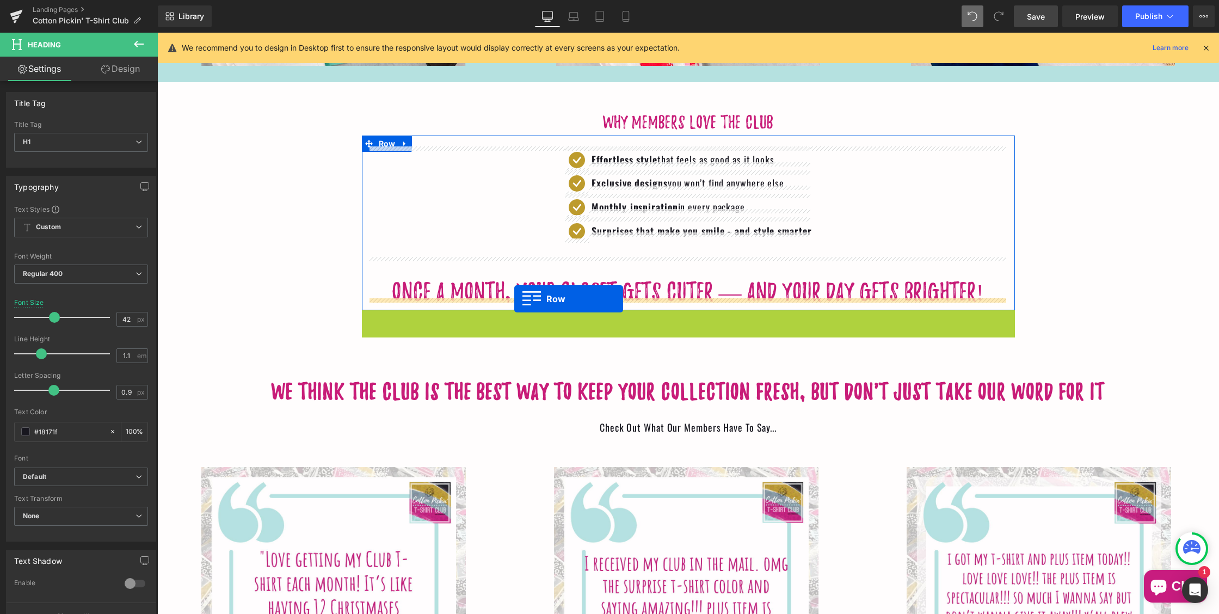
drag, startPoint x: 387, startPoint y: 310, endPoint x: 514, endPoint y: 298, distance: 127.9
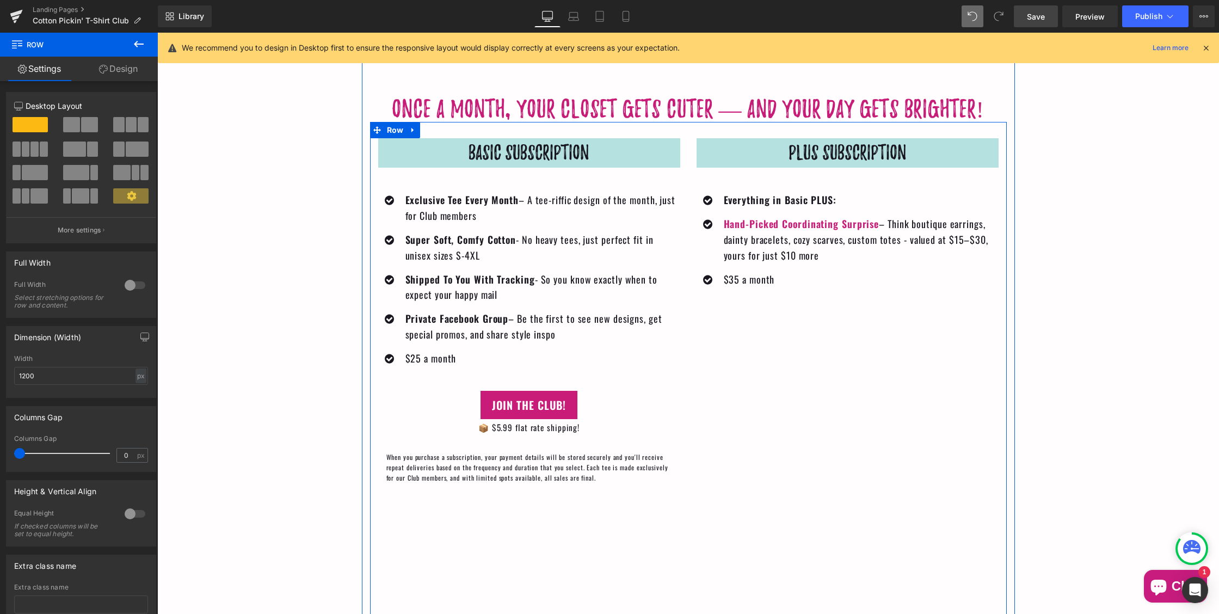
scroll to position [1715, 0]
click at [395, 126] on span "Row" at bounding box center [395, 131] width 22 height 16
click at [115, 71] on link "Design" at bounding box center [118, 69] width 79 height 24
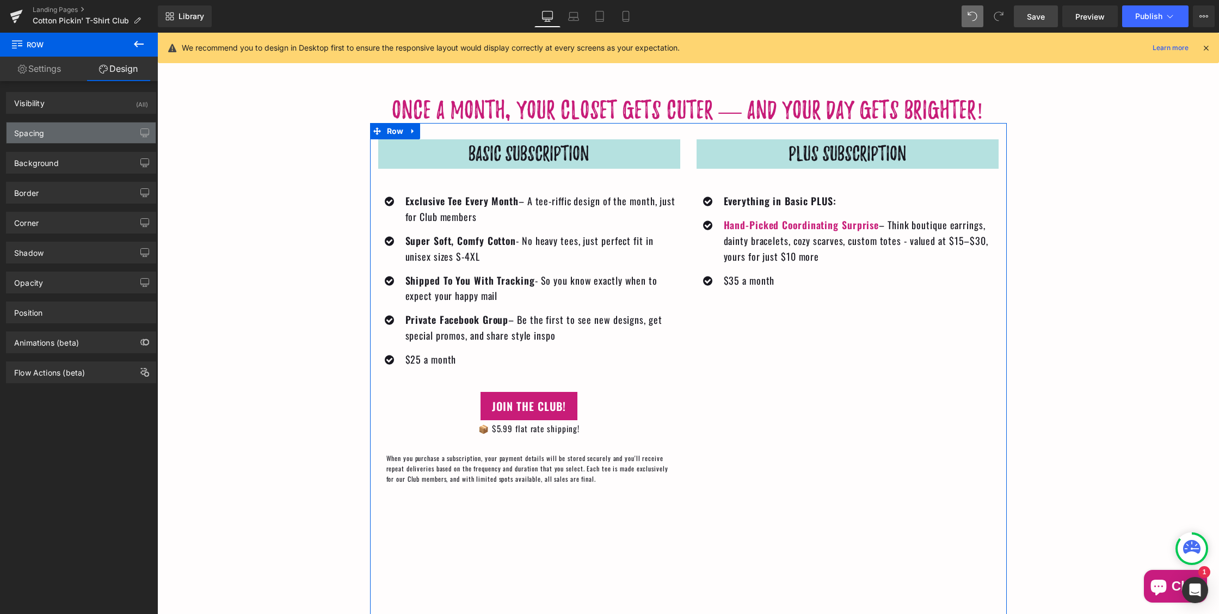
click at [88, 140] on div "Spacing" at bounding box center [81, 132] width 149 height 21
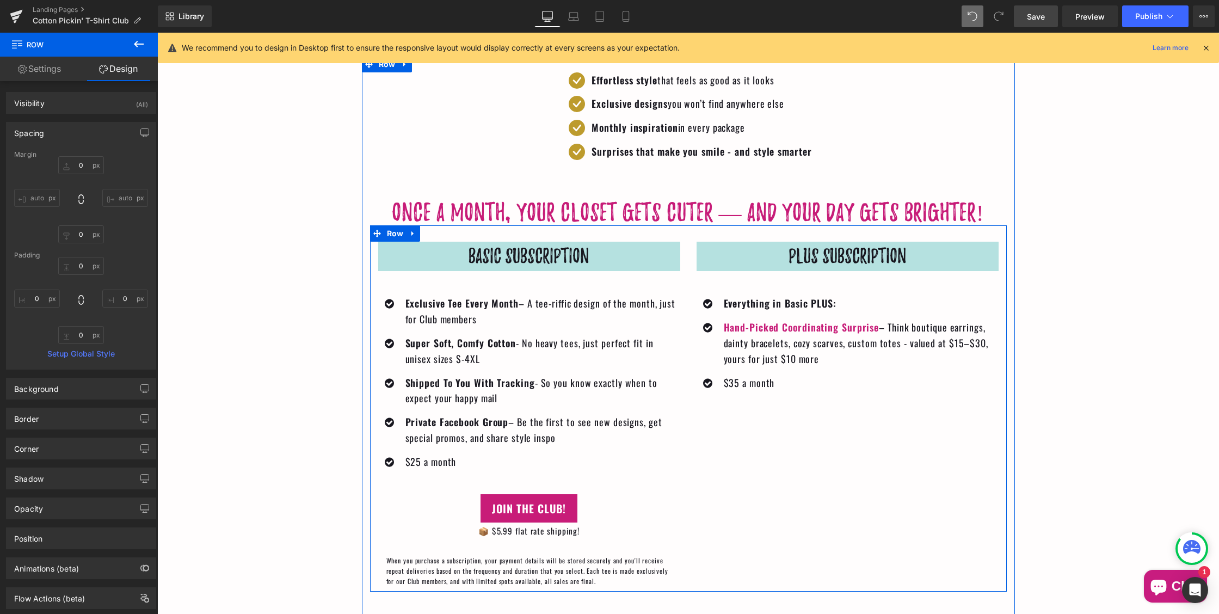
scroll to position [1609, 0]
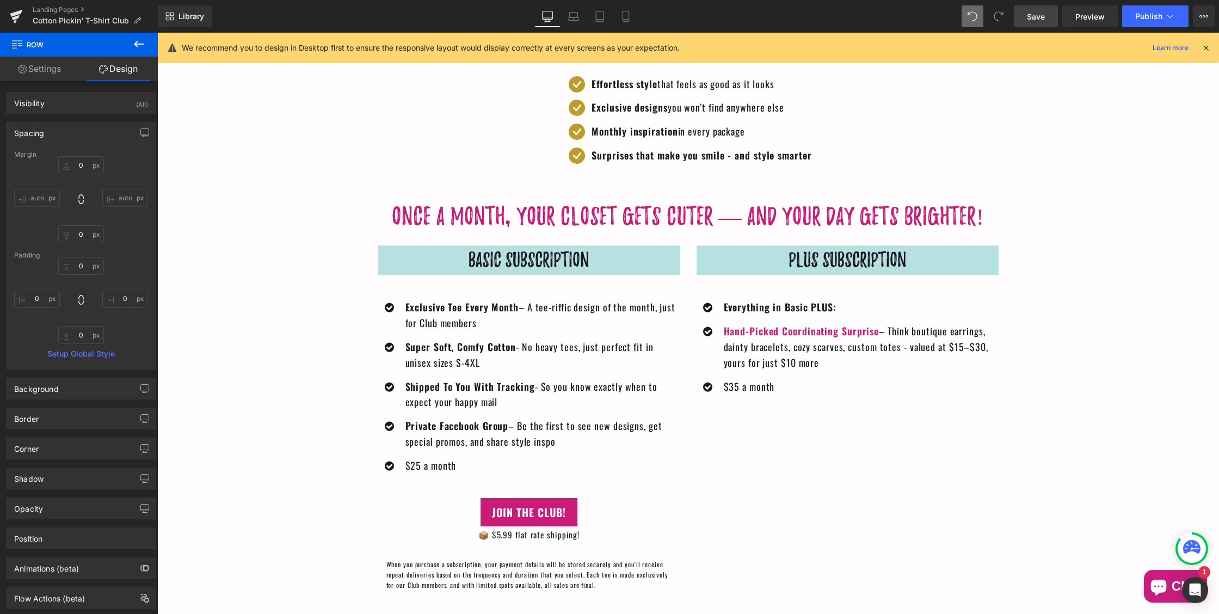
click at [137, 46] on icon at bounding box center [139, 44] width 10 height 7
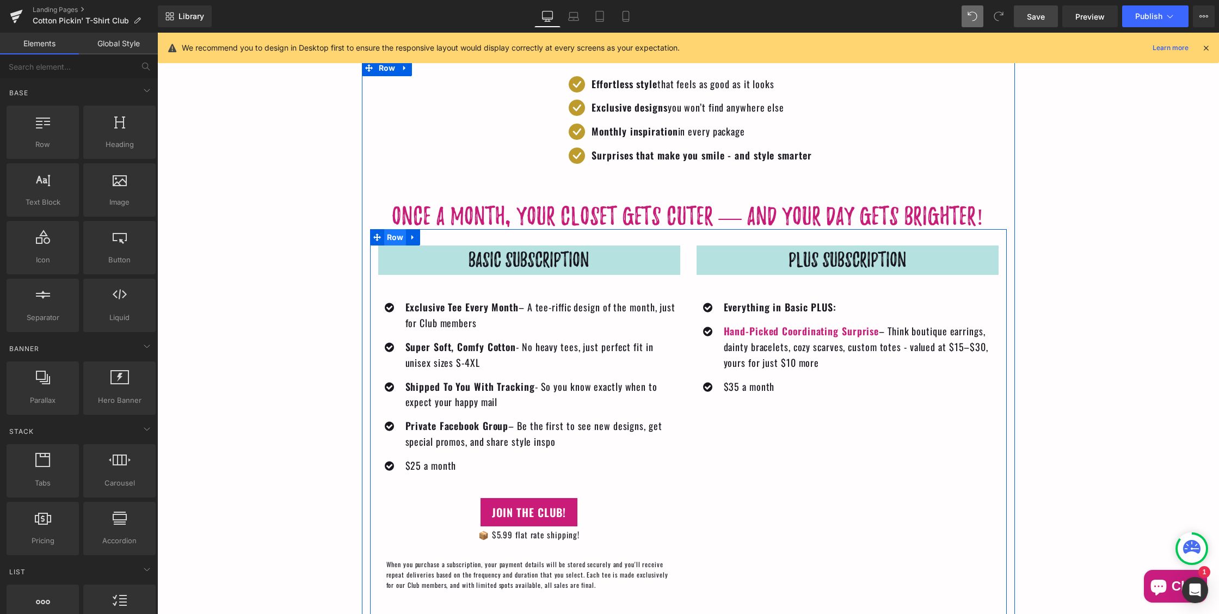
click at [393, 229] on span "Row" at bounding box center [395, 237] width 22 height 16
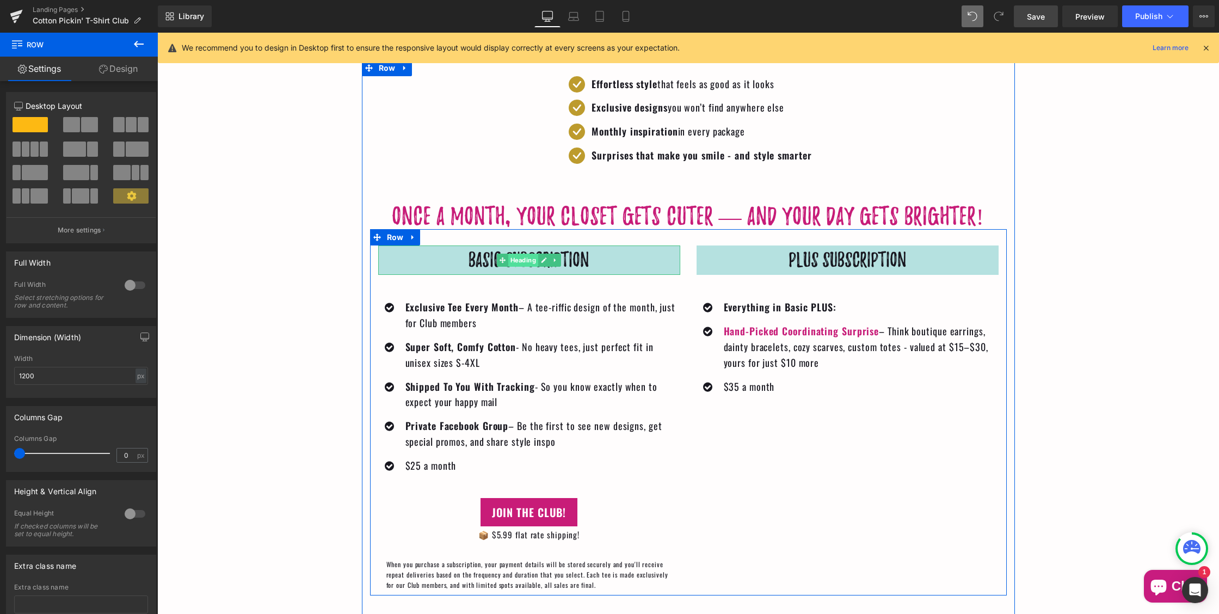
click at [523, 255] on span "Heading" at bounding box center [523, 260] width 30 height 13
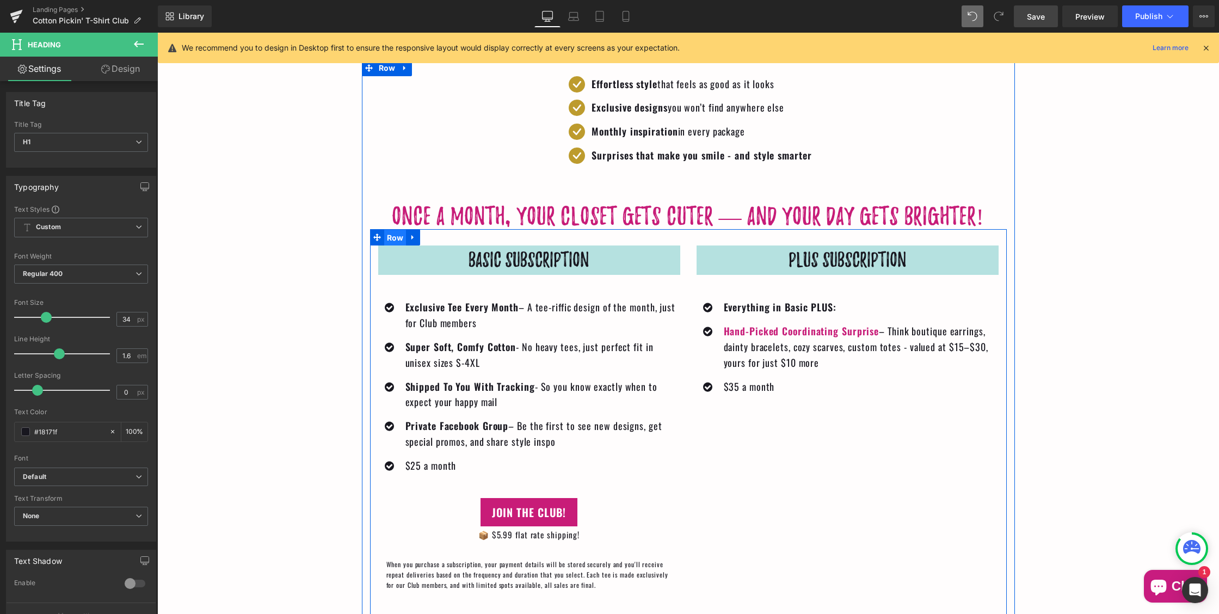
click at [391, 230] on span "Row" at bounding box center [395, 238] width 22 height 16
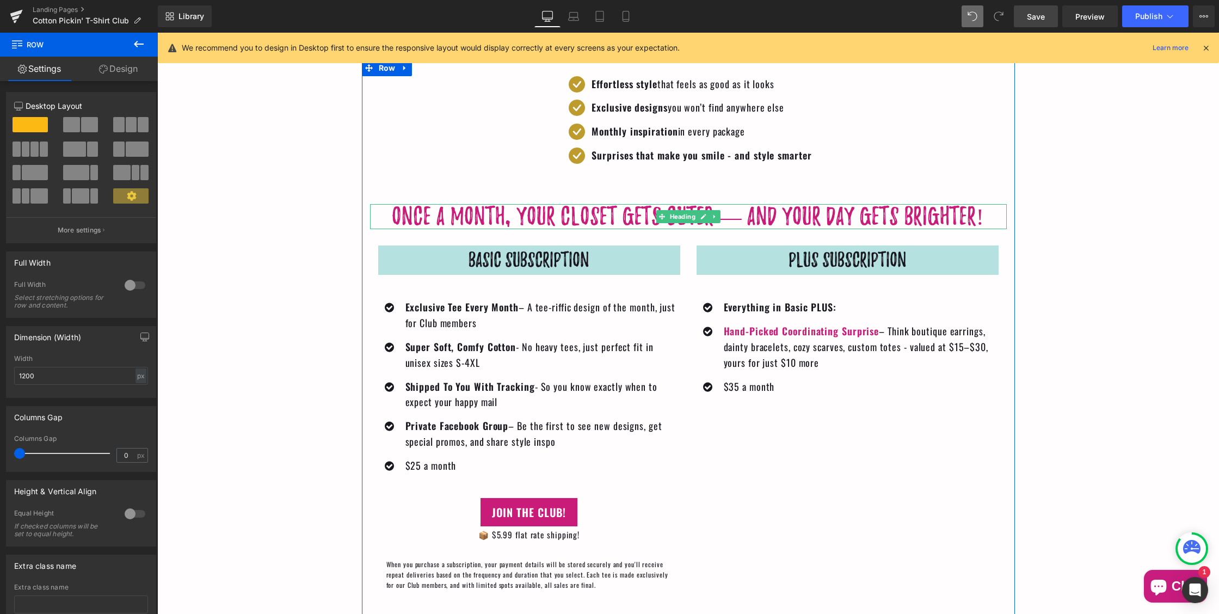
drag, startPoint x: 232, startPoint y: 154, endPoint x: 554, endPoint y: 219, distance: 328.7
click at [392, 230] on span "Row" at bounding box center [395, 238] width 22 height 16
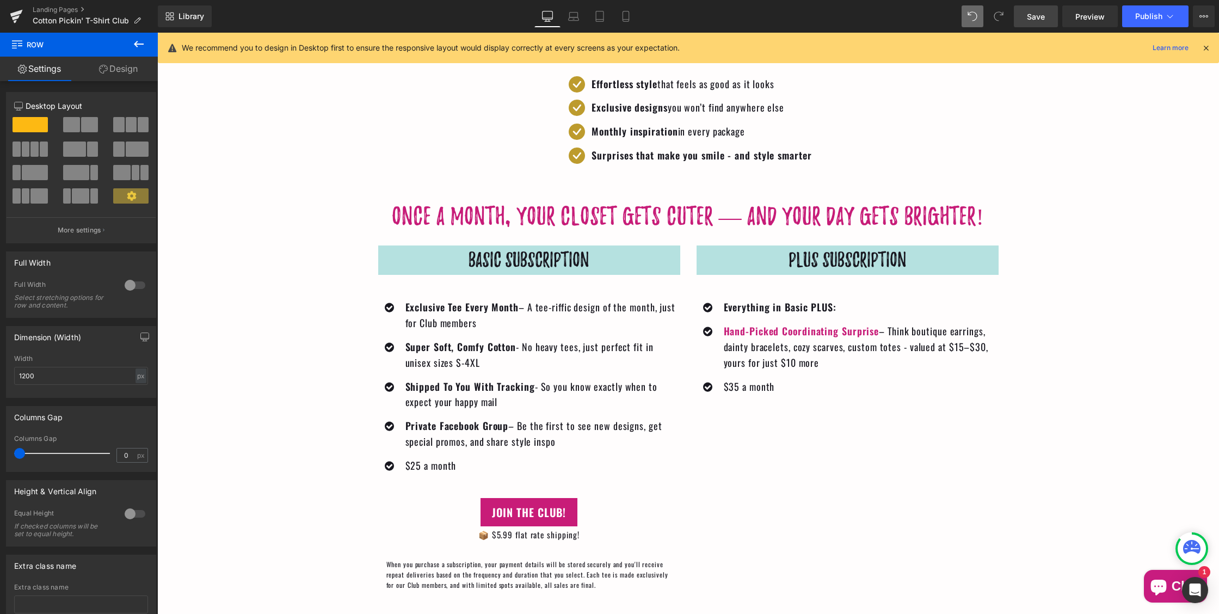
click at [140, 43] on icon at bounding box center [138, 44] width 13 height 13
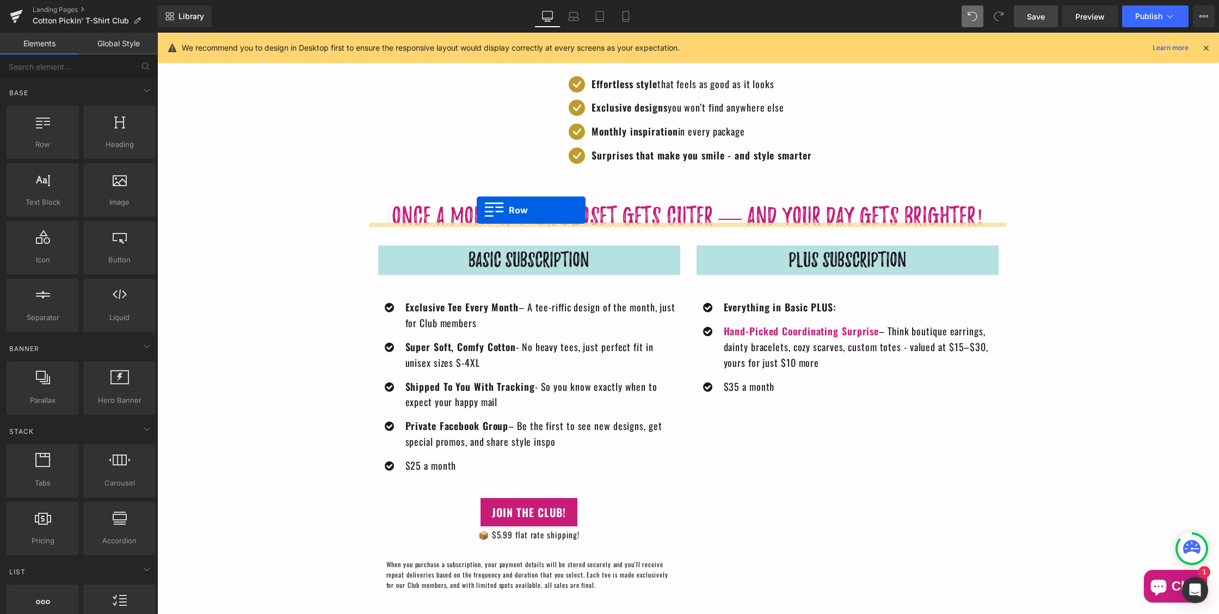
drag, startPoint x: 211, startPoint y: 170, endPoint x: 477, endPoint y: 209, distance: 268.5
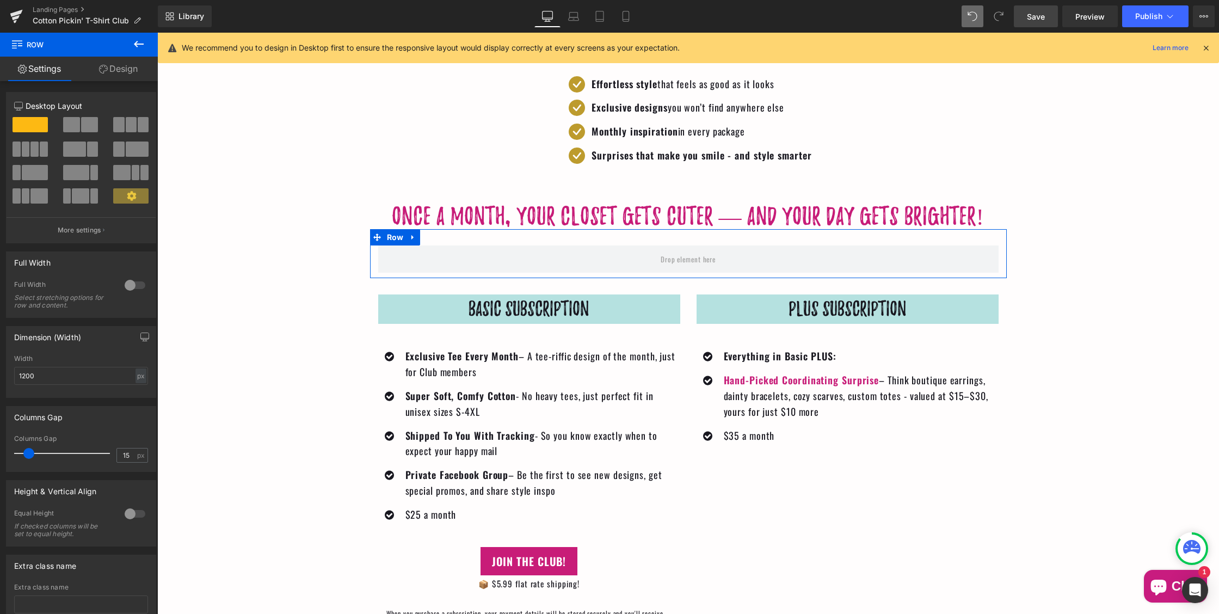
click at [81, 124] on span at bounding box center [89, 124] width 17 height 15
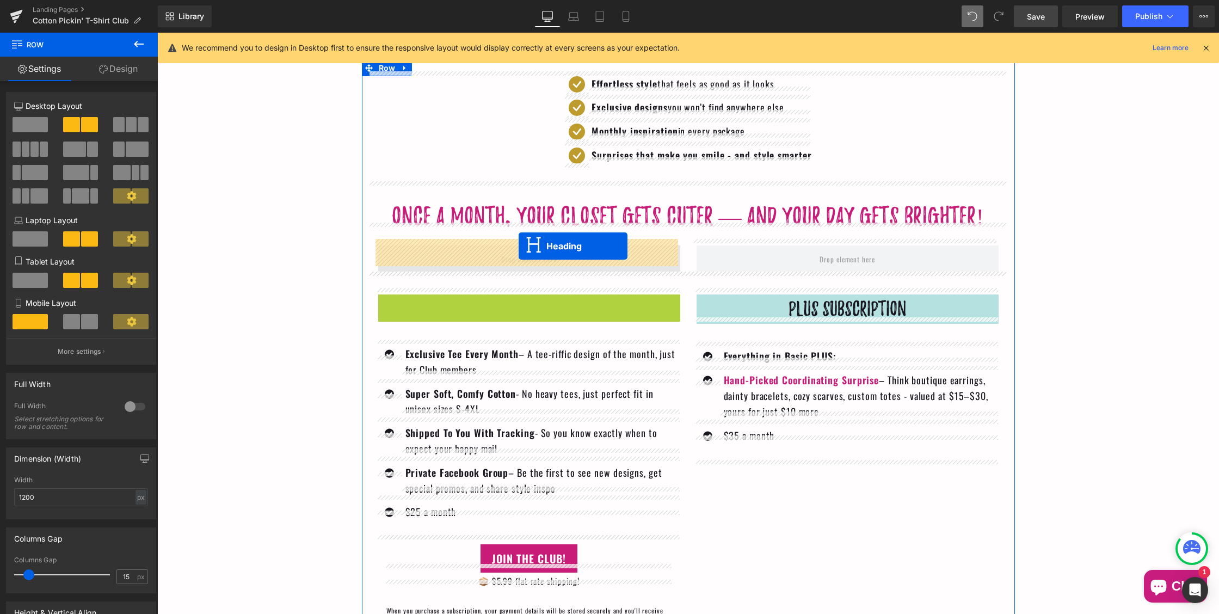
drag, startPoint x: 526, startPoint y: 300, endPoint x: 519, endPoint y: 245, distance: 55.4
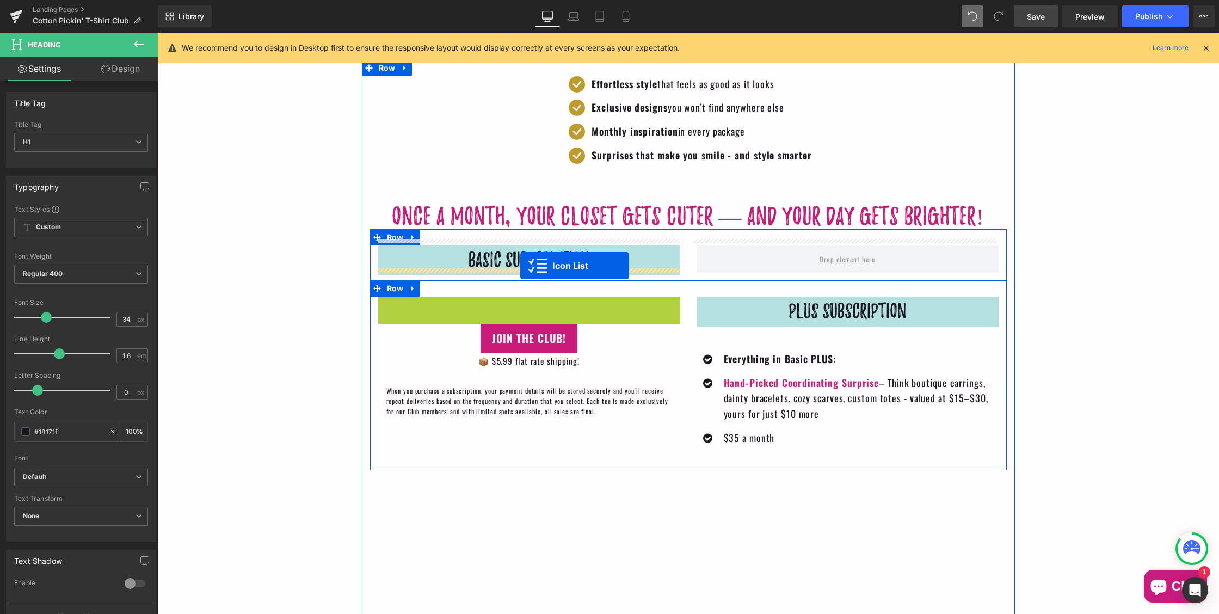
drag, startPoint x: 526, startPoint y: 296, endPoint x: 520, endPoint y: 266, distance: 31.0
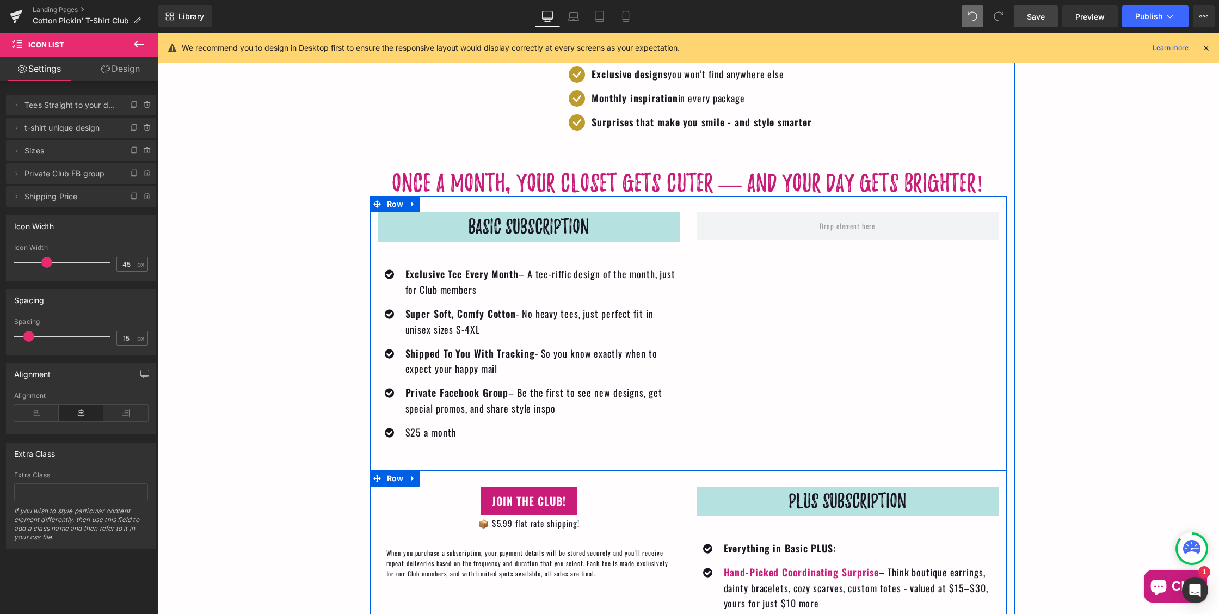
scroll to position [1644, 0]
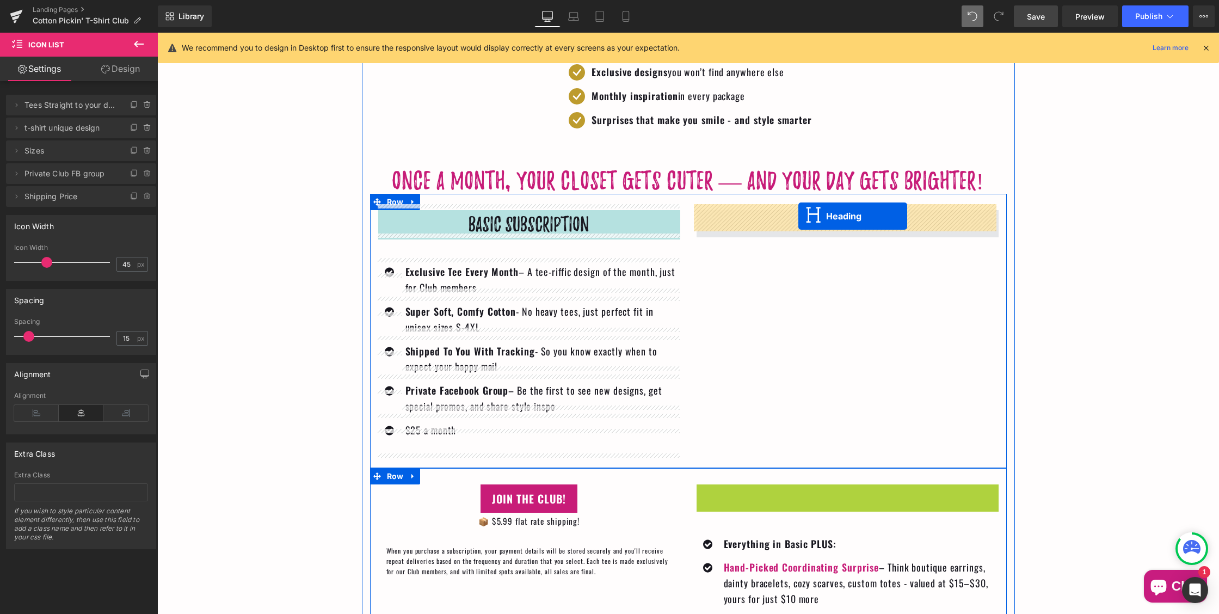
drag, startPoint x: 843, startPoint y: 489, endPoint x: 798, endPoint y: 216, distance: 276.3
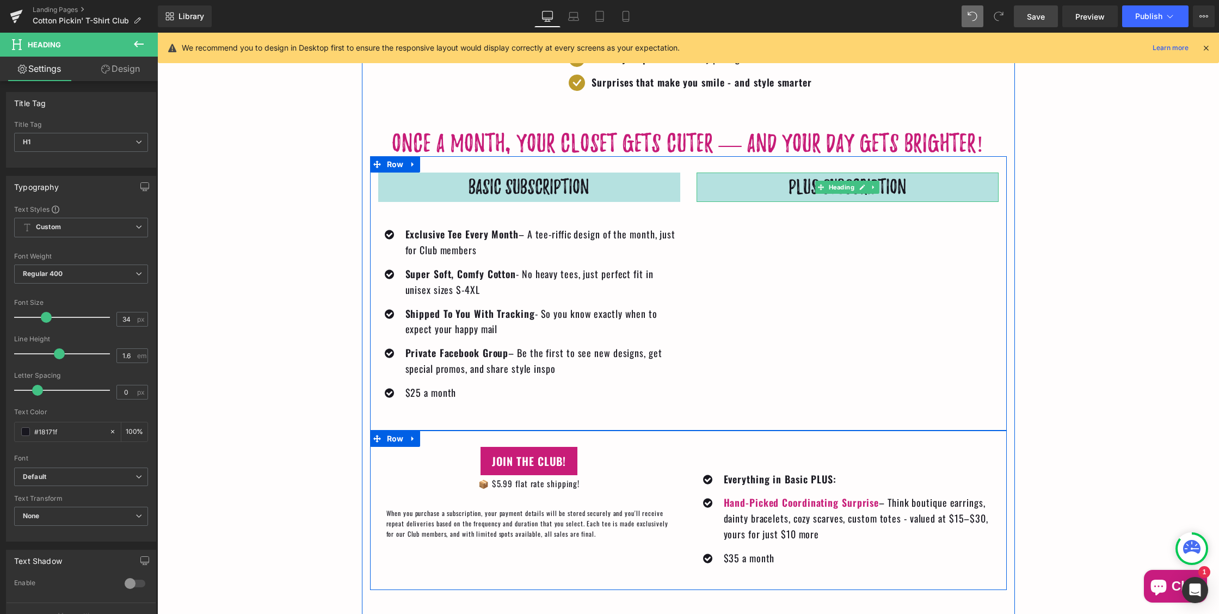
scroll to position [1690, 0]
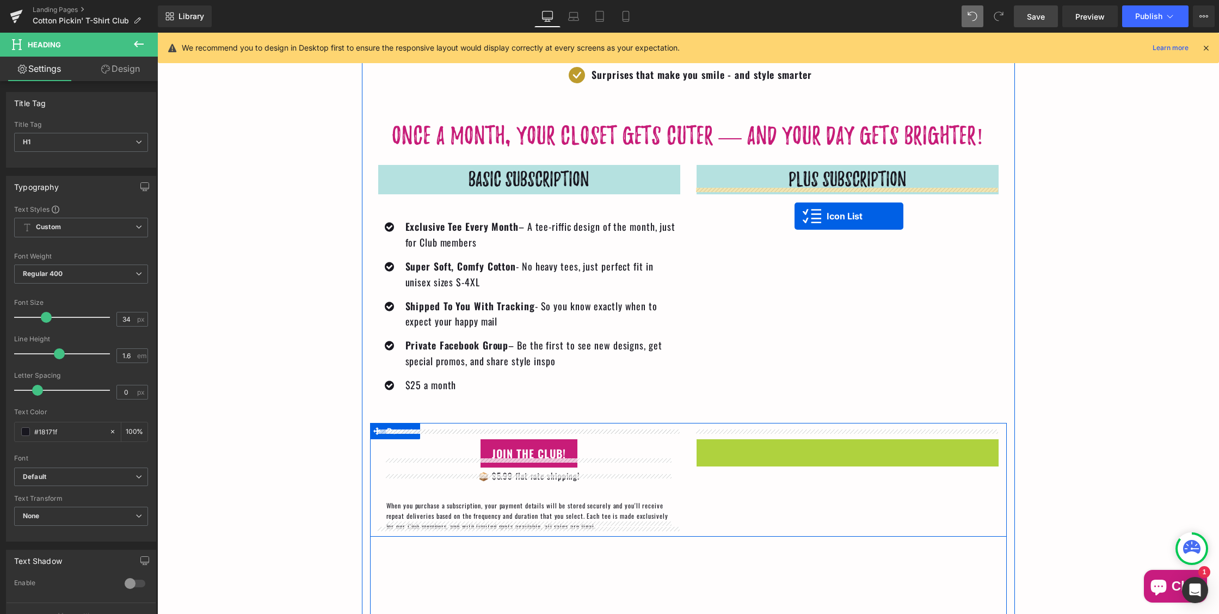
drag, startPoint x: 844, startPoint y: 437, endPoint x: 794, endPoint y: 215, distance: 226.9
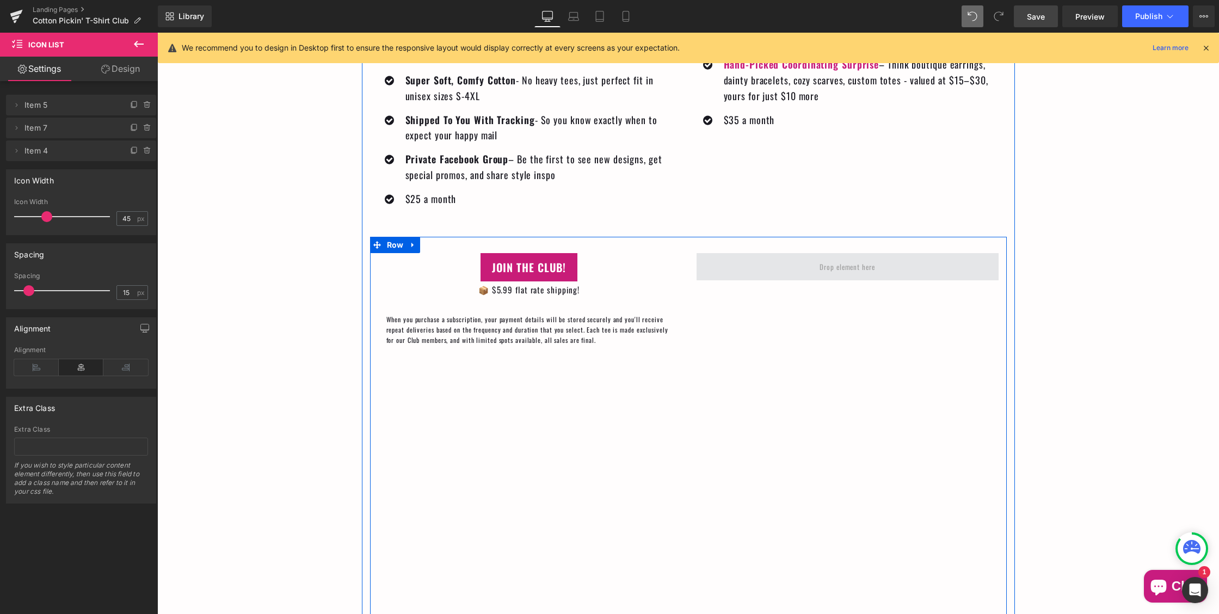
scroll to position [1872, 0]
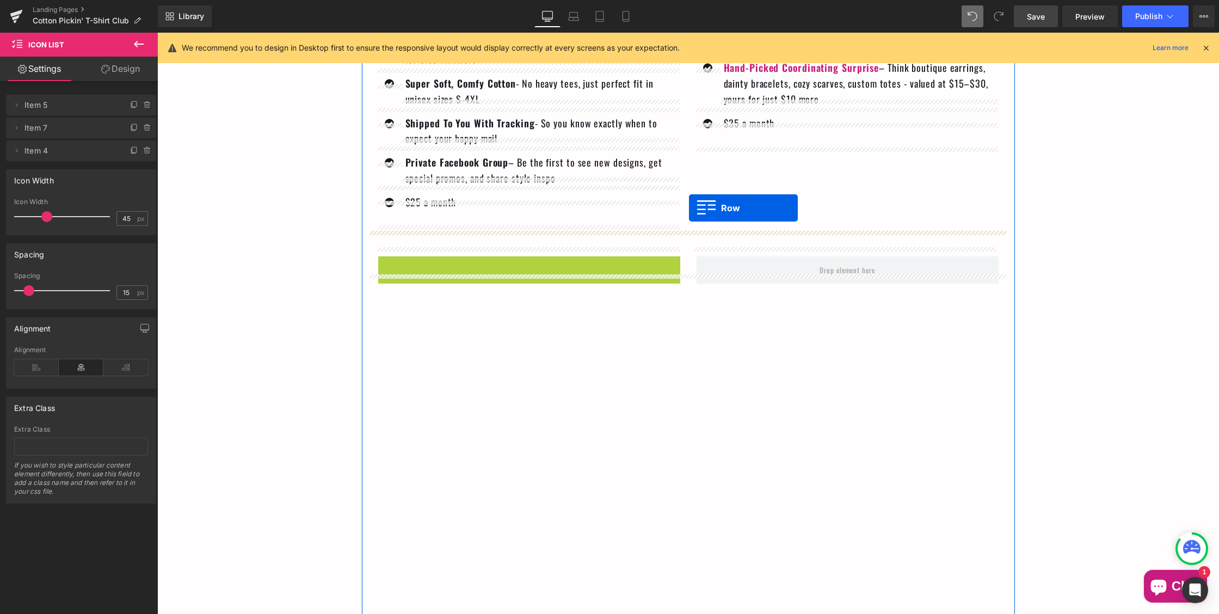
drag, startPoint x: 403, startPoint y: 255, endPoint x: 689, endPoint y: 206, distance: 289.8
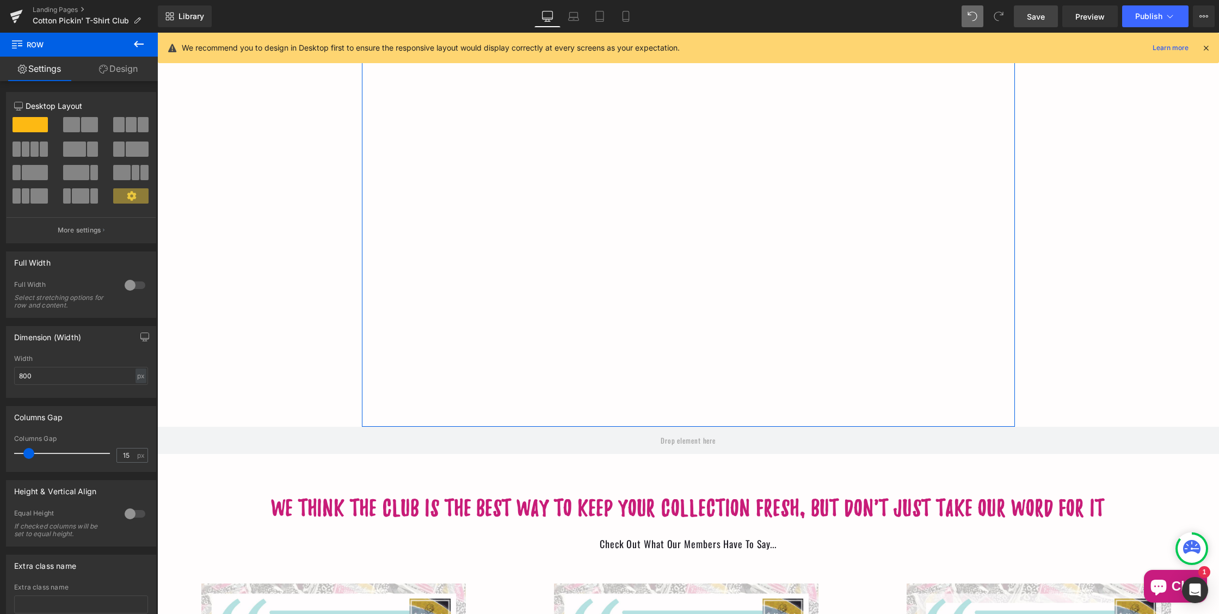
scroll to position [2399, 0]
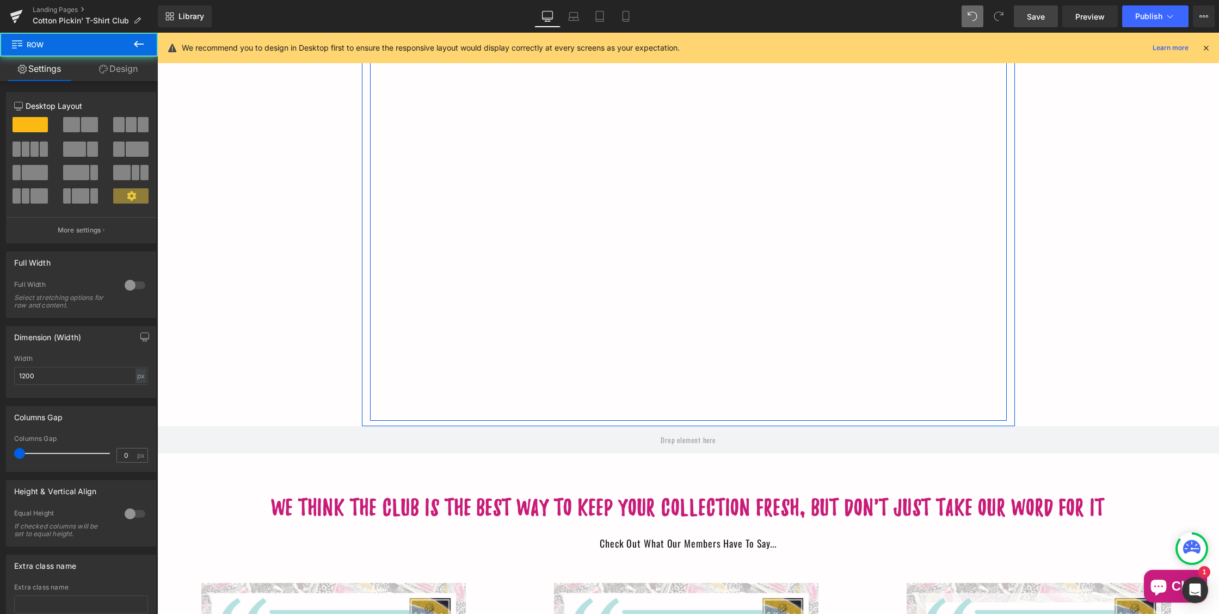
click at [671, 242] on div "Row Row" at bounding box center [688, 110] width 637 height 620
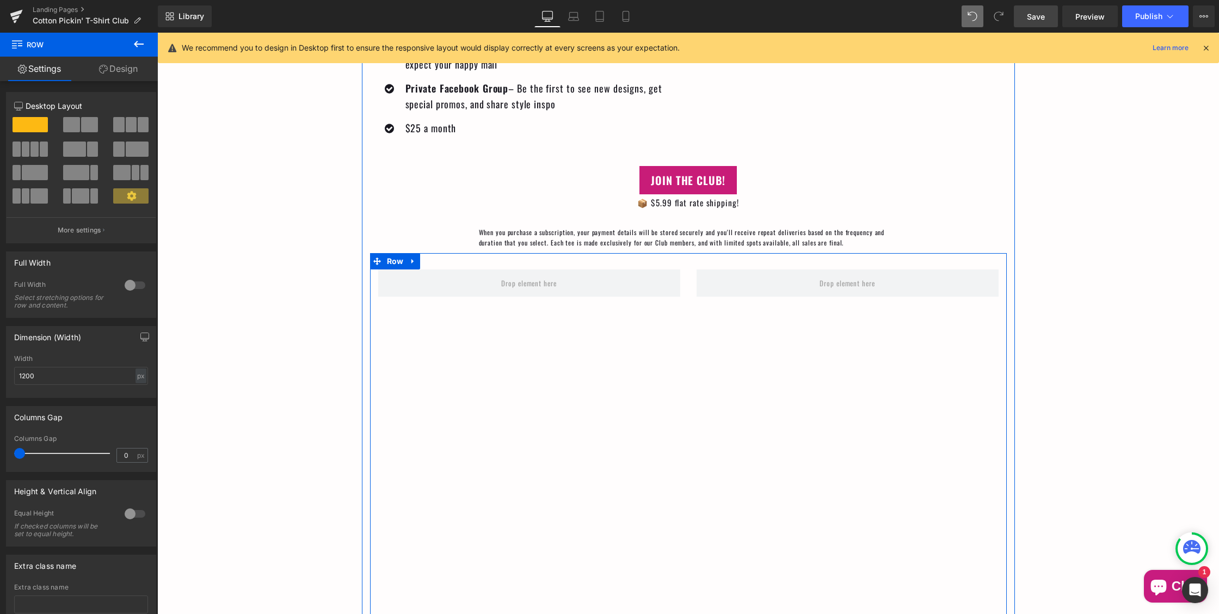
scroll to position [1930, 0]
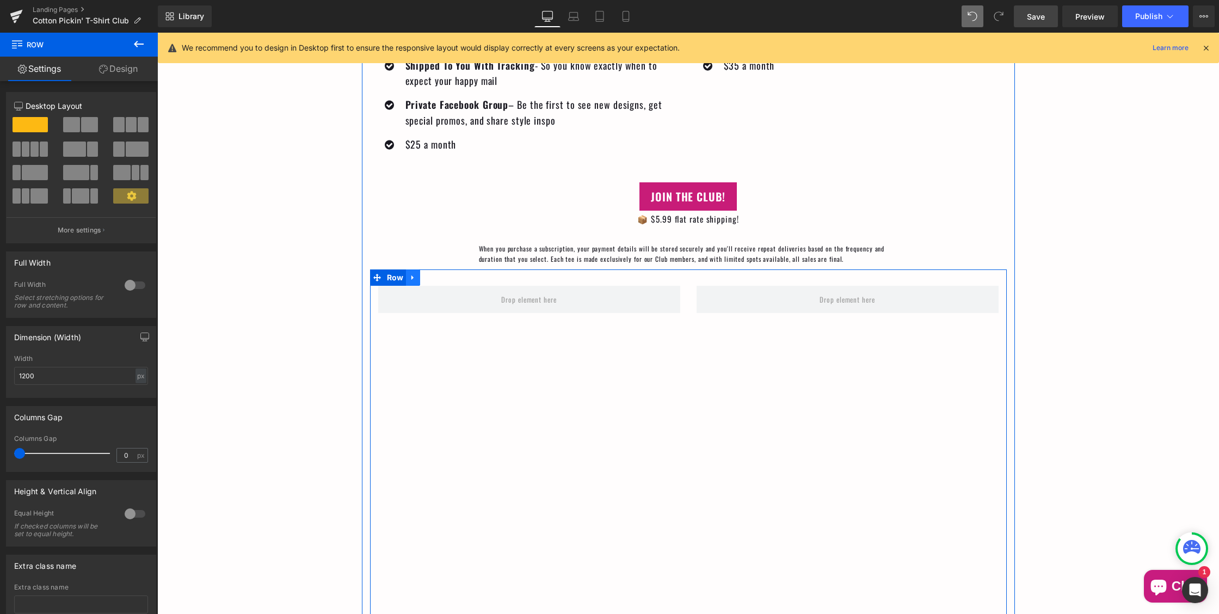
click at [411, 275] on icon at bounding box center [412, 277] width 2 height 5
click at [438, 274] on icon at bounding box center [441, 278] width 8 height 8
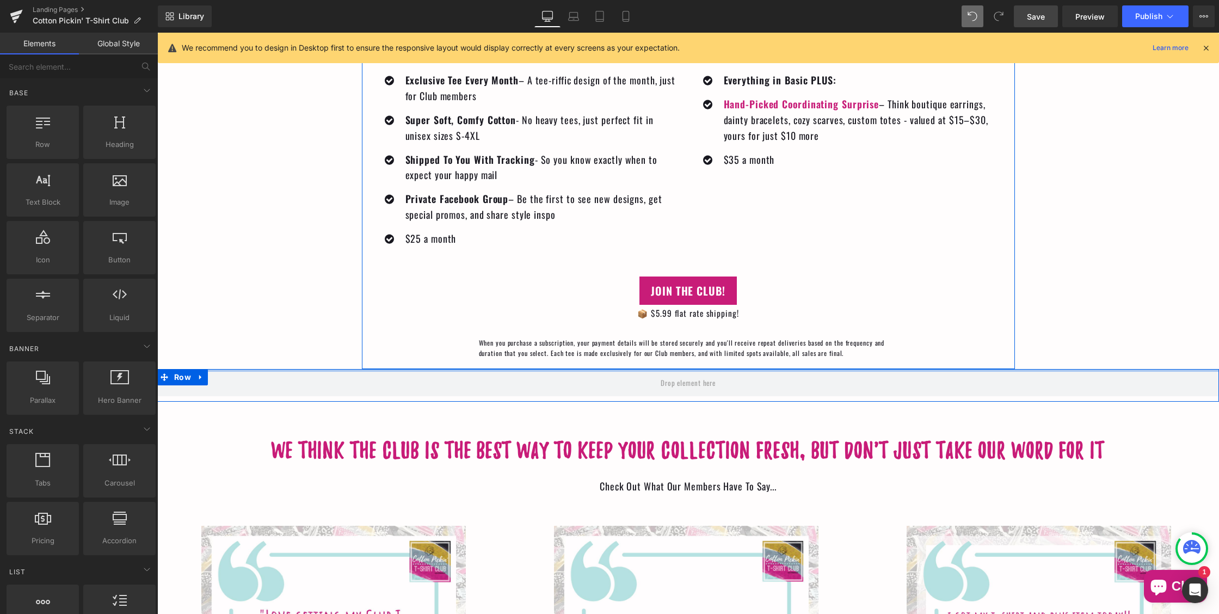
scroll to position [1794, 0]
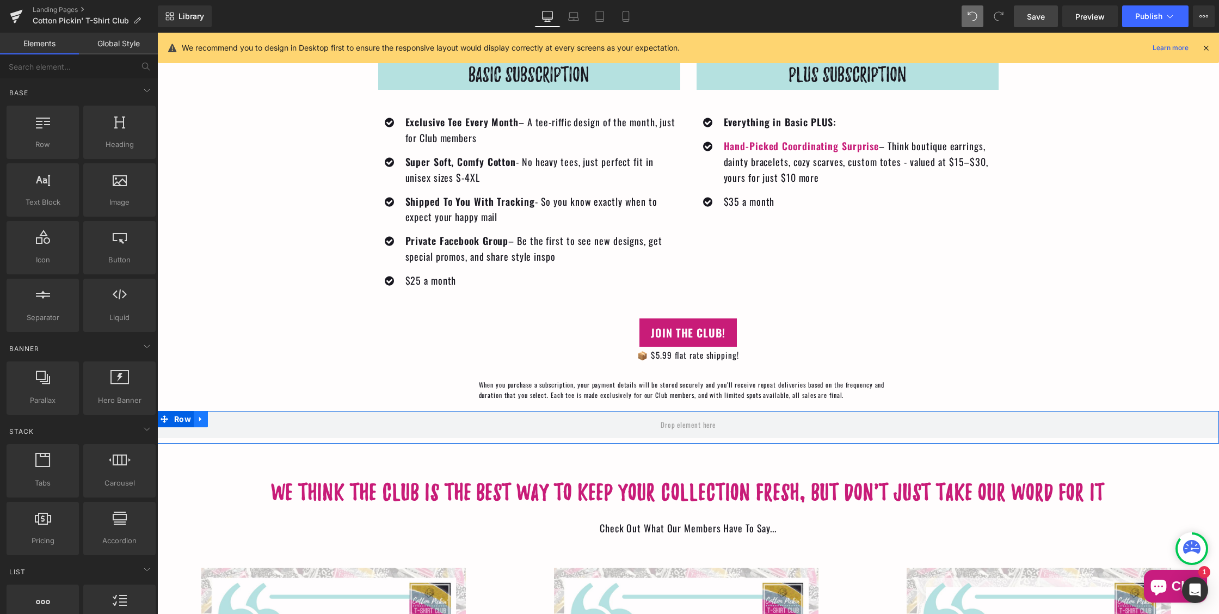
click at [199, 417] on icon at bounding box center [200, 419] width 2 height 5
click at [226, 415] on icon at bounding box center [229, 419] width 8 height 8
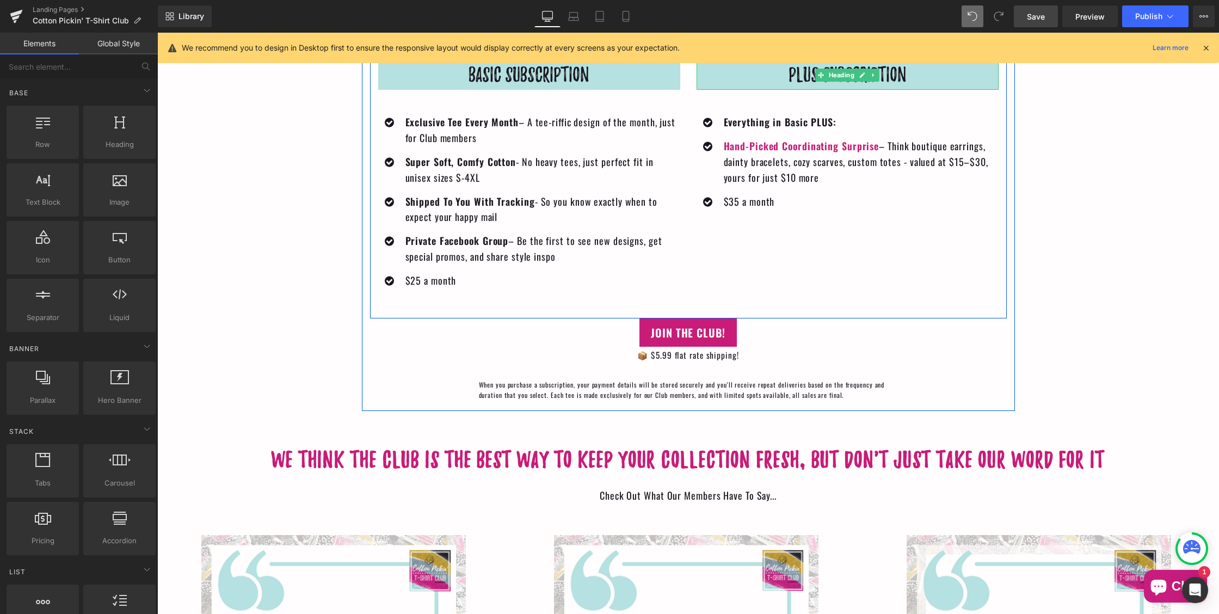
click at [1031, 16] on span "Save" at bounding box center [1036, 16] width 18 height 11
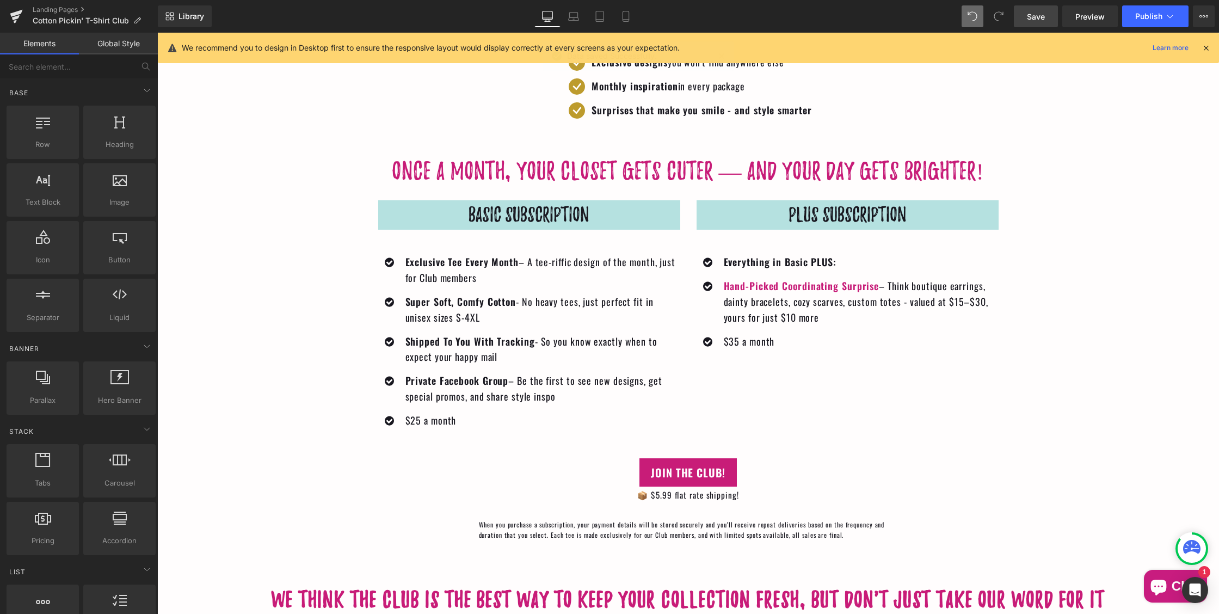
scroll to position [1834, 0]
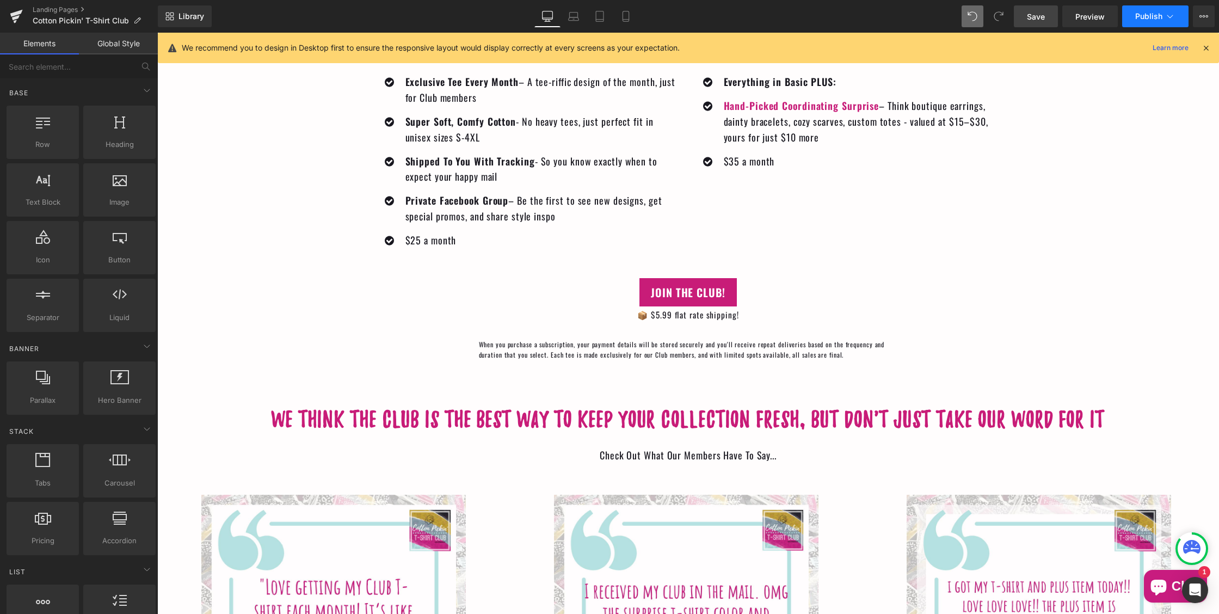
click at [1142, 16] on span "Publish" at bounding box center [1148, 16] width 27 height 9
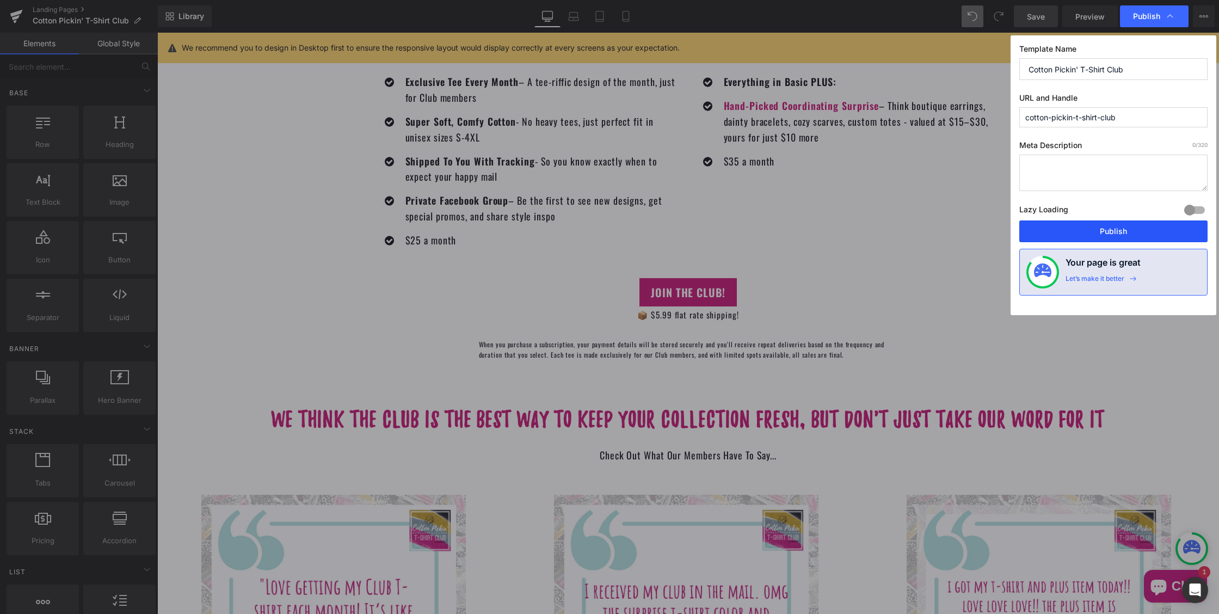
click at [1113, 226] on button "Publish" at bounding box center [1113, 231] width 188 height 22
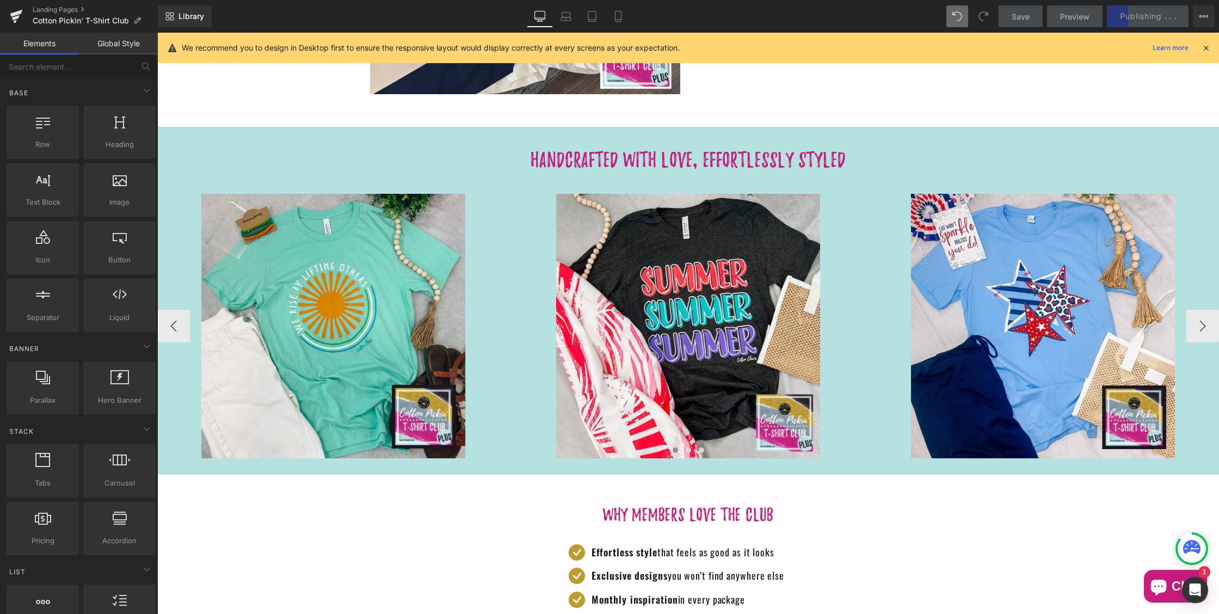
scroll to position [1137, 0]
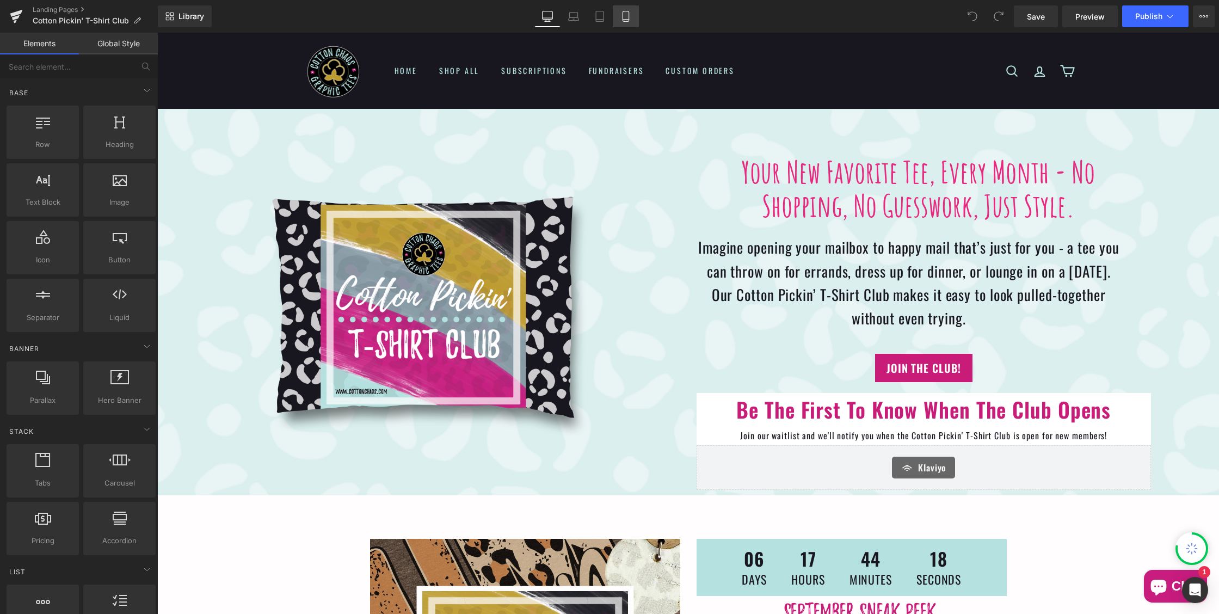
click at [625, 21] on icon at bounding box center [625, 16] width 6 height 10
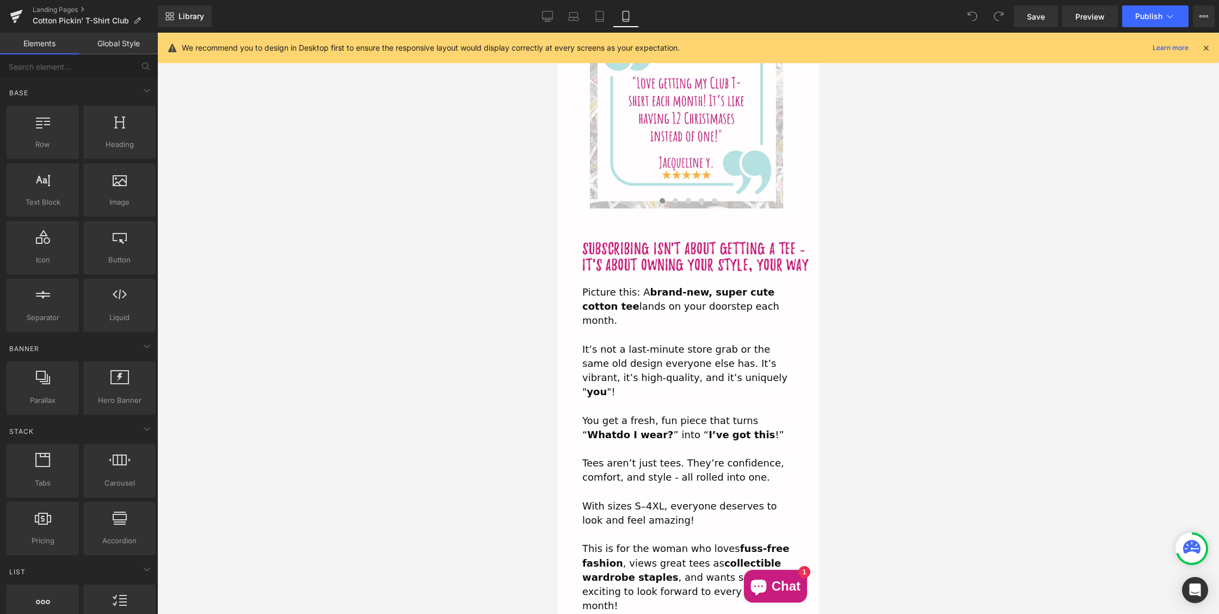
scroll to position [2882, 0]
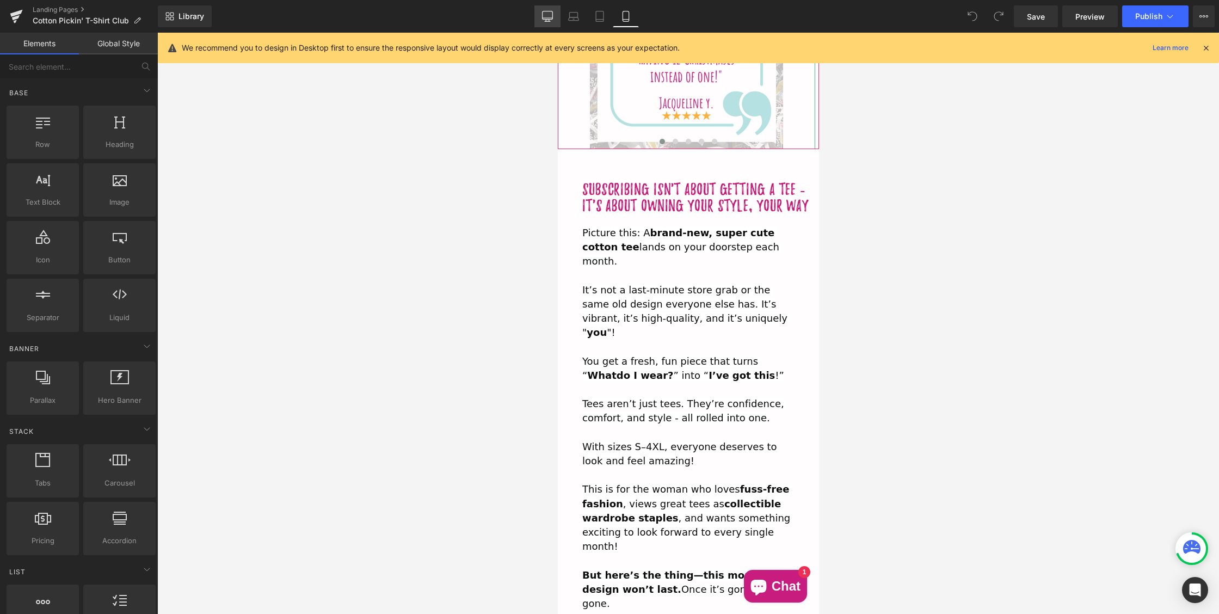
click at [548, 23] on link "Desktop" at bounding box center [547, 16] width 26 height 22
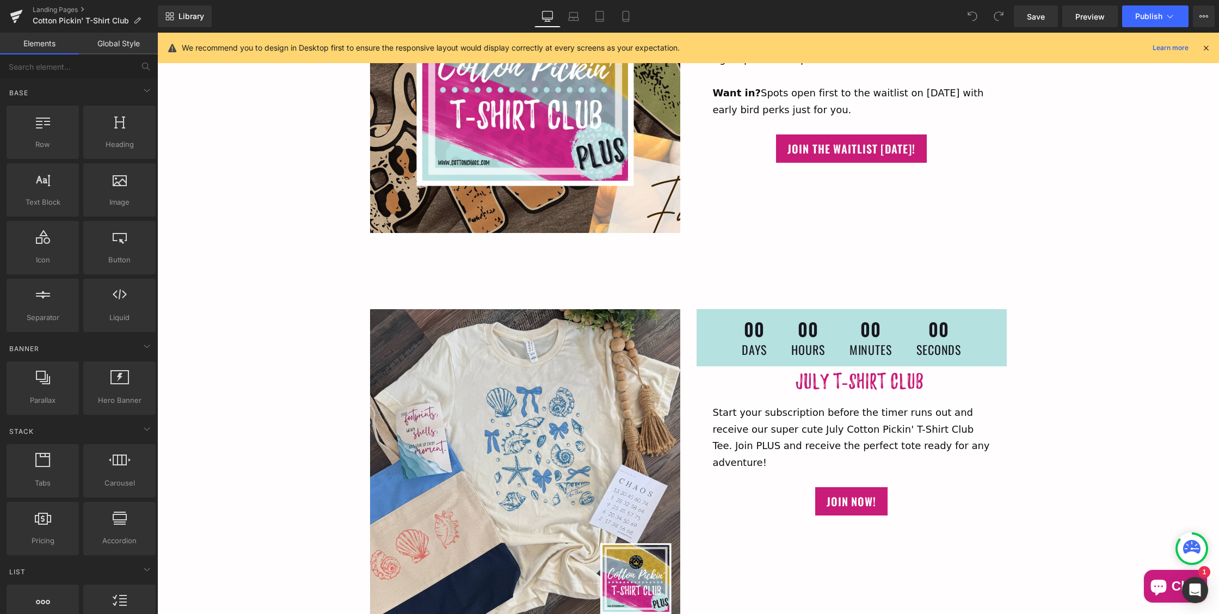
scroll to position [486, 0]
